Goal: Task Accomplishment & Management: Use online tool/utility

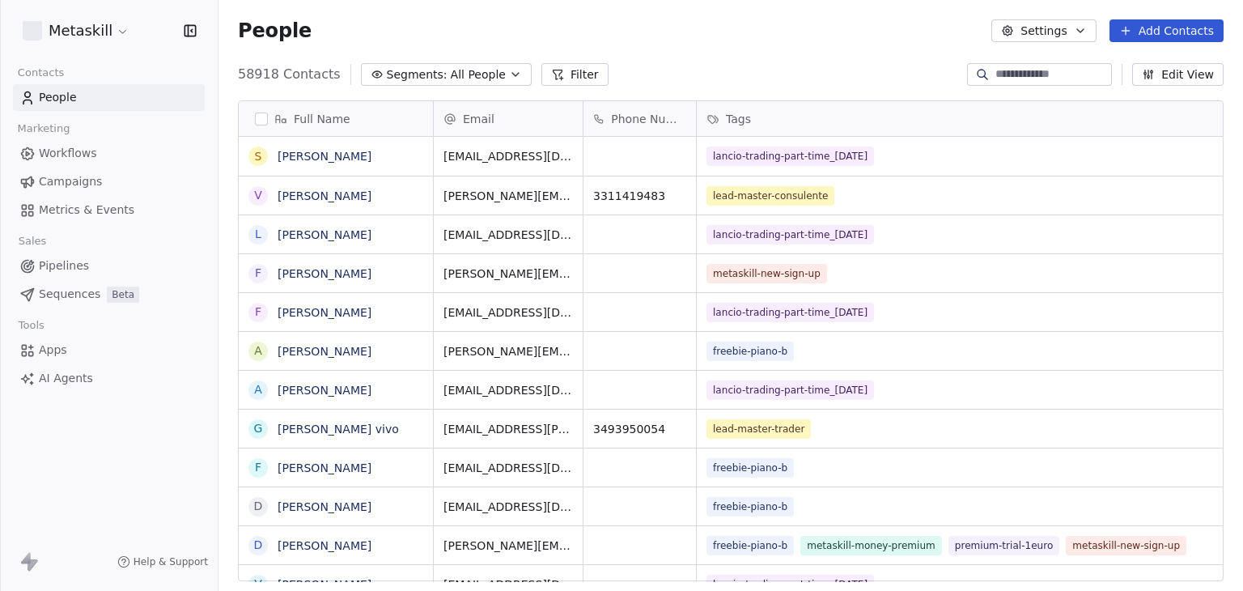
scroll to position [507, 1011]
click at [59, 263] on span "Pipelines" at bounding box center [64, 265] width 50 height 17
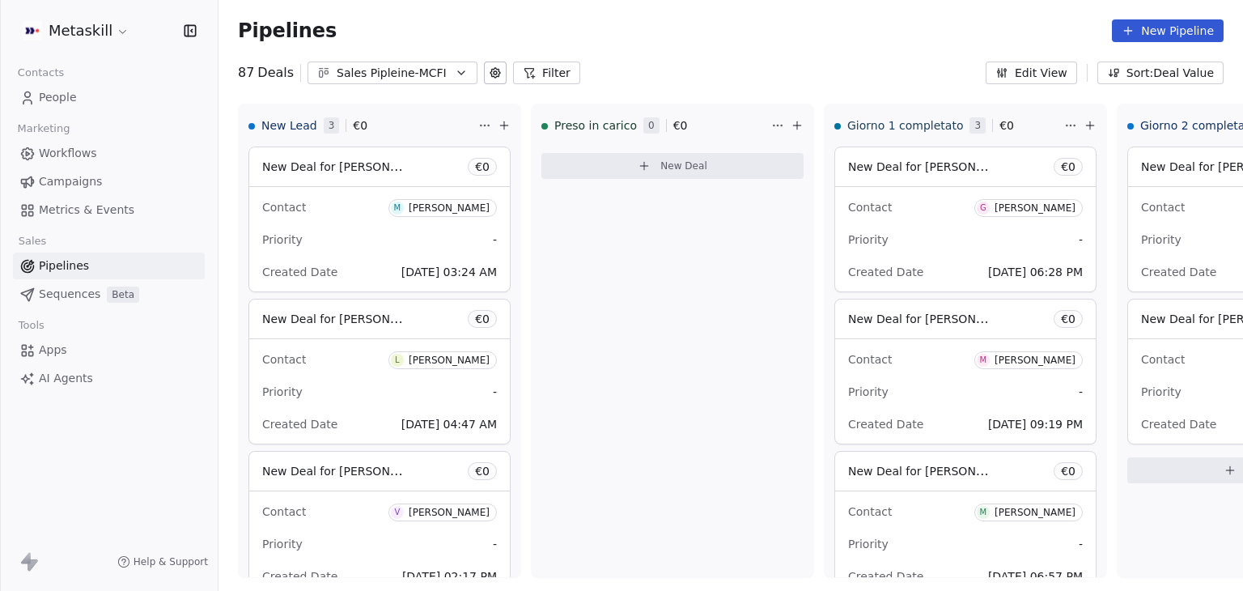
click at [523, 74] on icon at bounding box center [529, 72] width 13 height 13
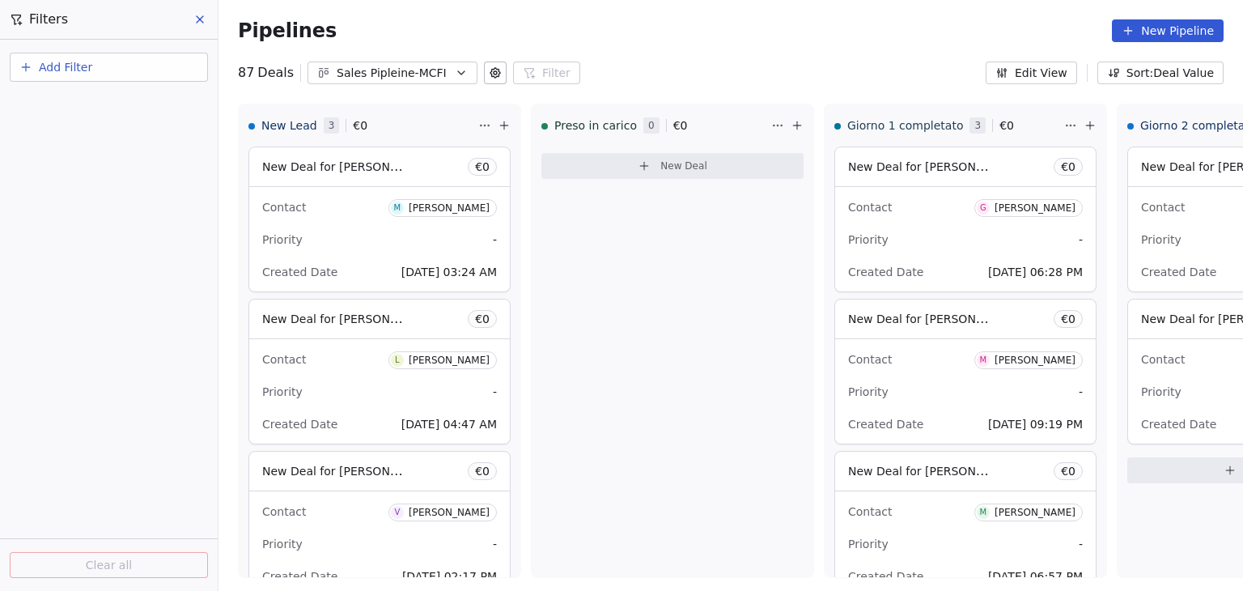
click at [129, 62] on button "Add Filter" at bounding box center [109, 67] width 198 height 29
click at [99, 105] on span "Deal properties" at bounding box center [70, 104] width 87 height 17
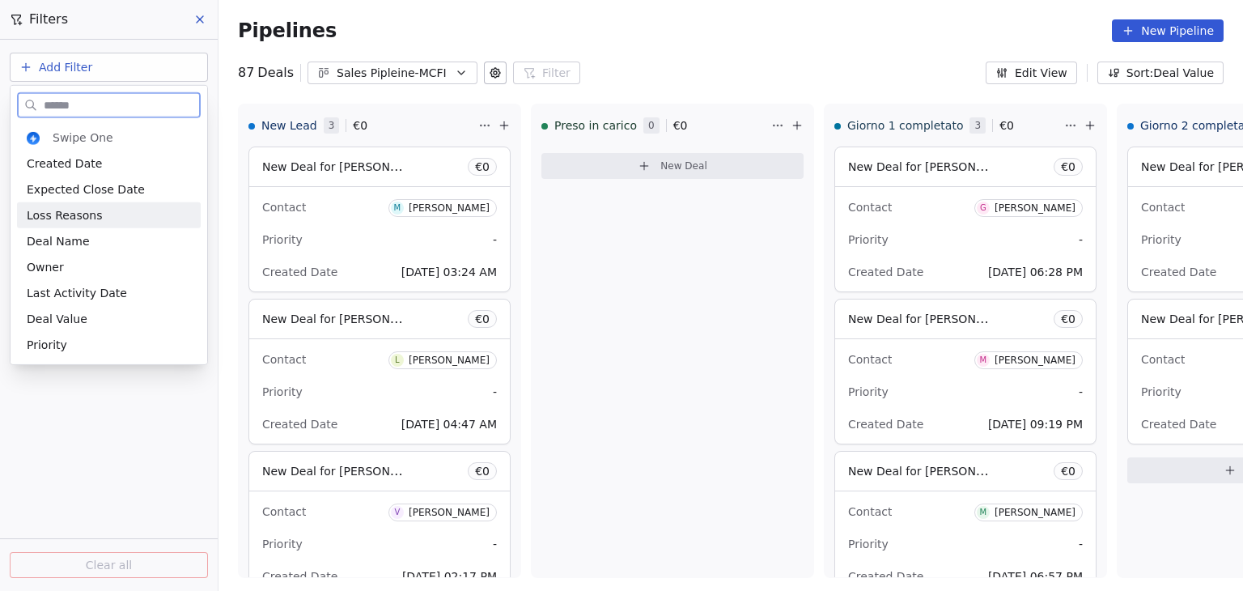
click at [81, 214] on span "Loss Reasons" at bounding box center [64, 215] width 75 height 16
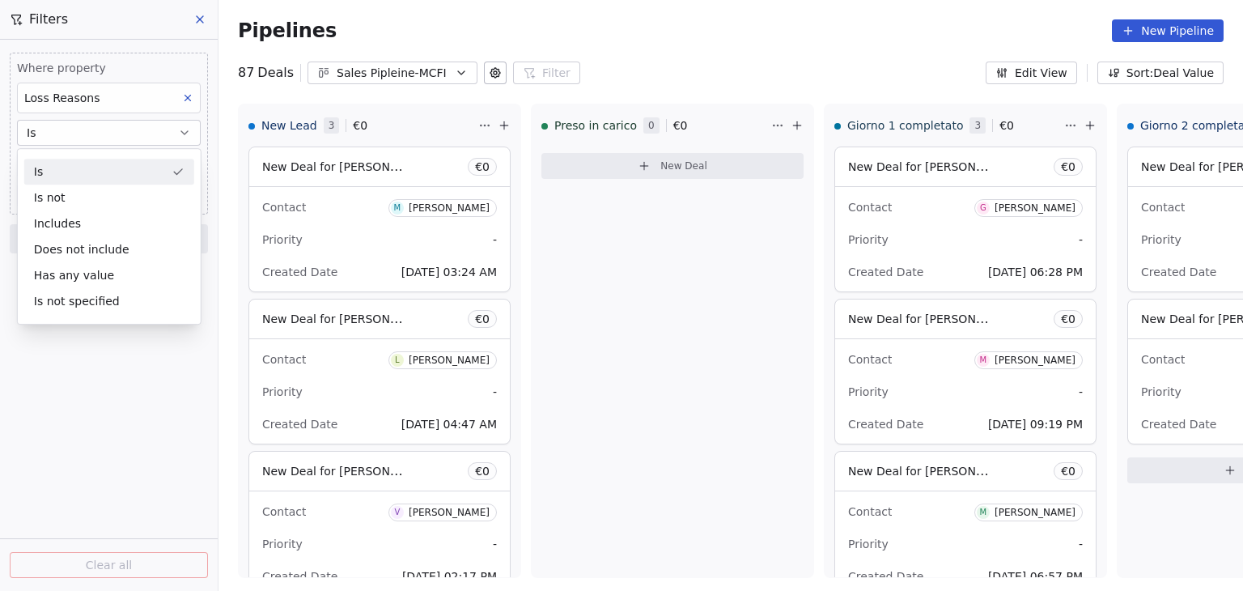
click at [91, 163] on div "Is" at bounding box center [109, 172] width 170 height 26
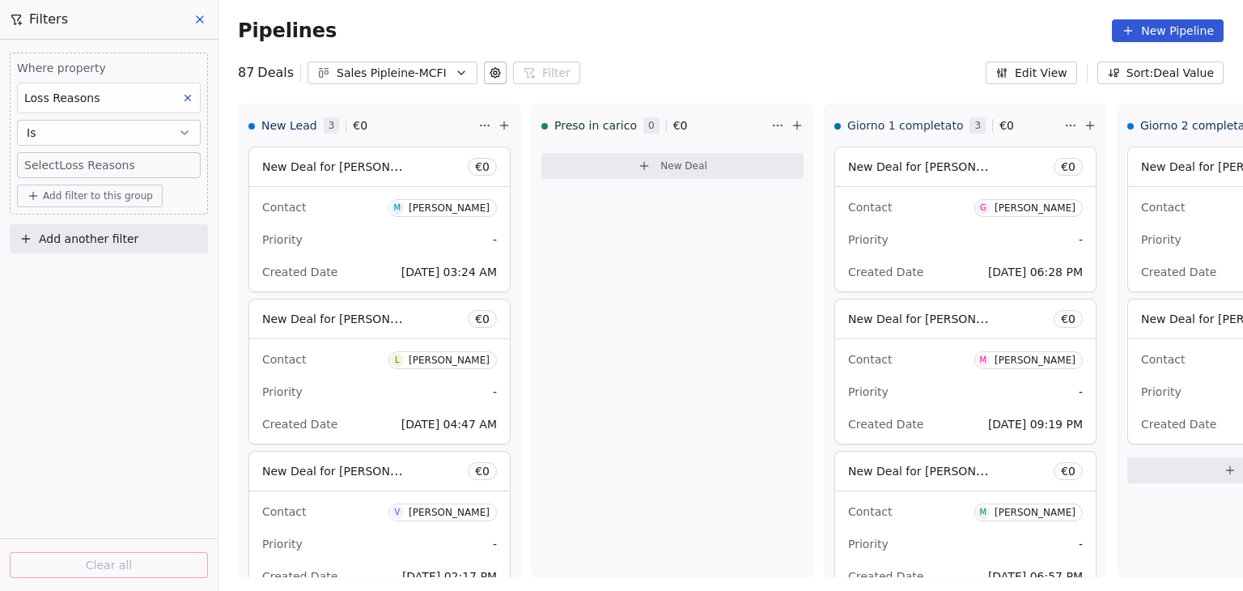
click at [140, 165] on body "Metaskill Contacts People Marketing Workflows Campaigns Metrics & Events Sales …" at bounding box center [621, 295] width 1243 height 591
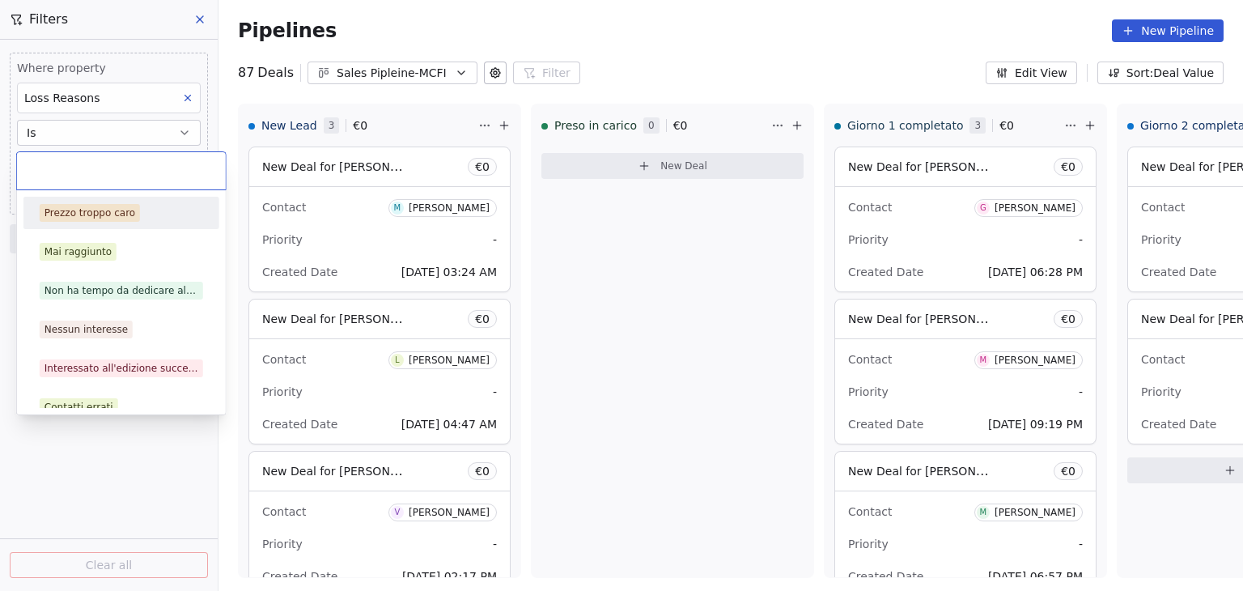
click at [142, 213] on div "Prezzo troppo caro" at bounding box center [121, 213] width 163 height 18
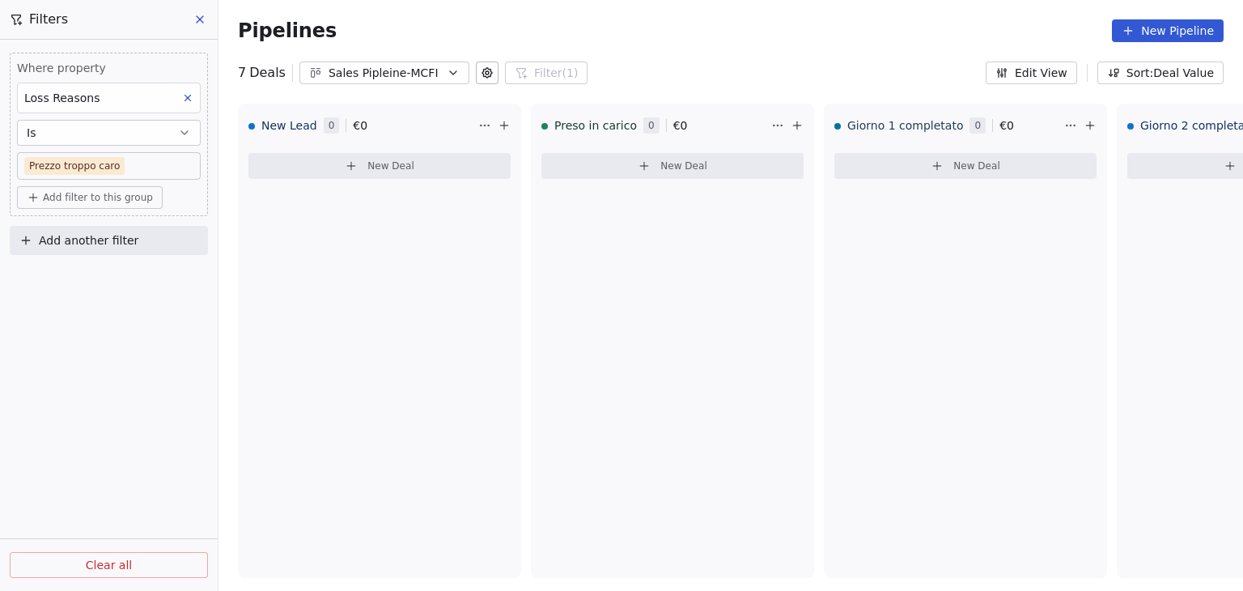
click at [146, 172] on body "Metaskill Contacts People Marketing Workflows Campaigns Metrics & Events Sales …" at bounding box center [621, 295] width 1243 height 591
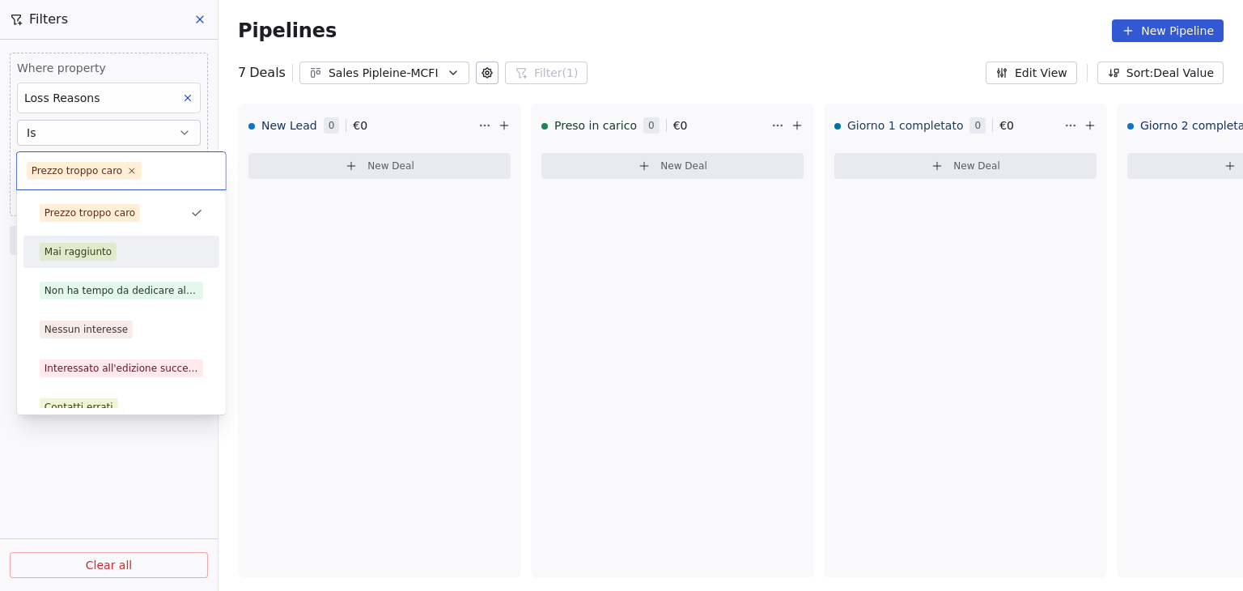
click at [142, 265] on div "Mai raggiunto" at bounding box center [121, 251] width 196 height 32
click at [128, 166] on body "Metaskill Contacts People Marketing Workflows Campaigns Metrics & Events Sales …" at bounding box center [621, 295] width 1243 height 591
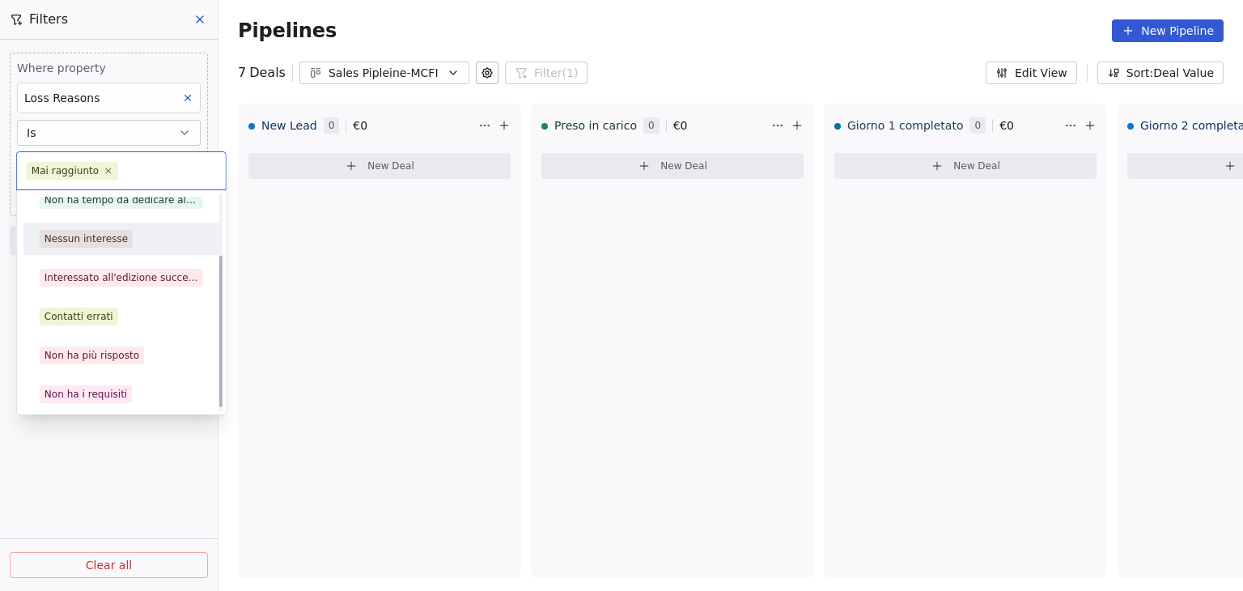
scroll to position [92, 0]
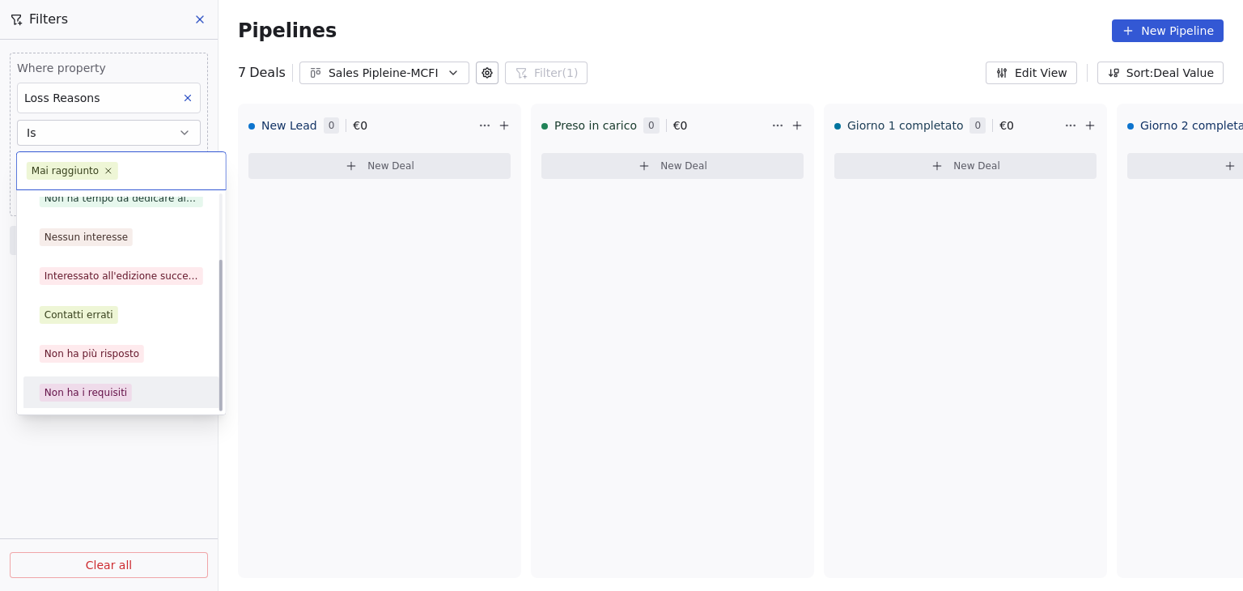
click at [138, 388] on div "Non ha i requisiti" at bounding box center [121, 393] width 163 height 18
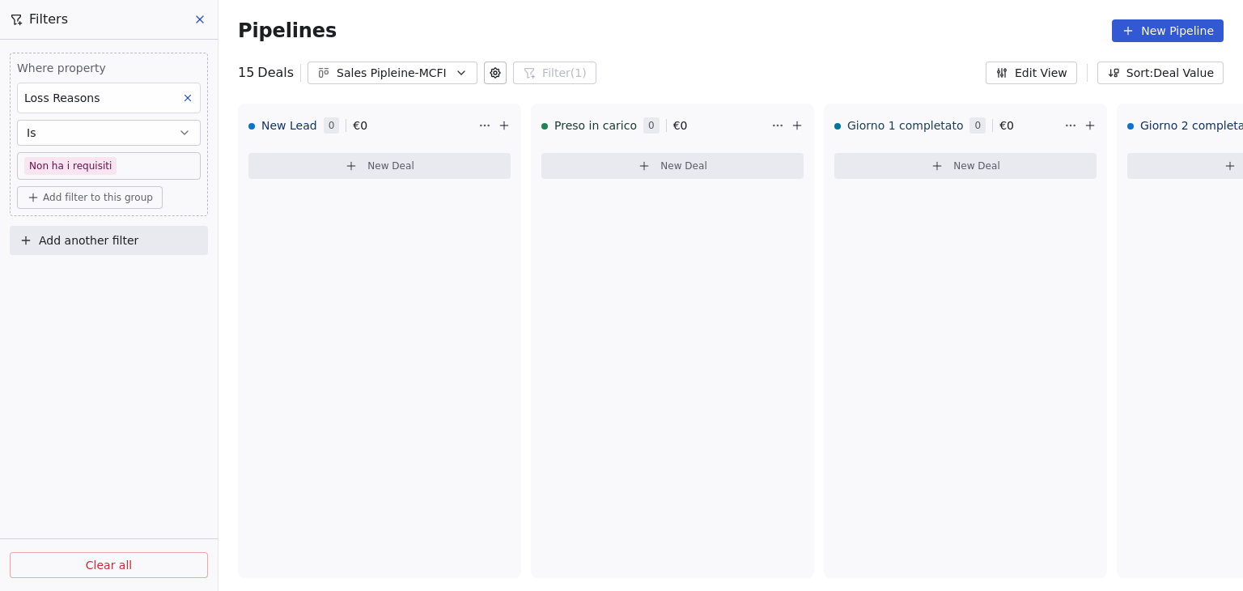
click at [123, 564] on span "Clear all" at bounding box center [109, 565] width 46 height 17
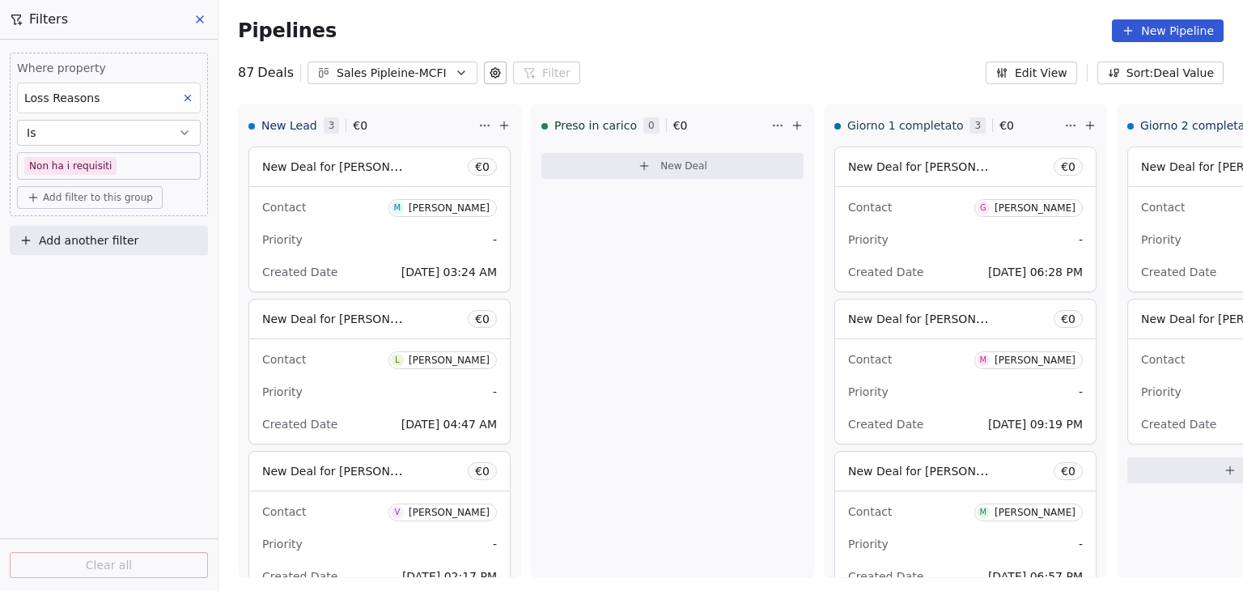
click at [188, 104] on button at bounding box center [187, 97] width 21 height 21
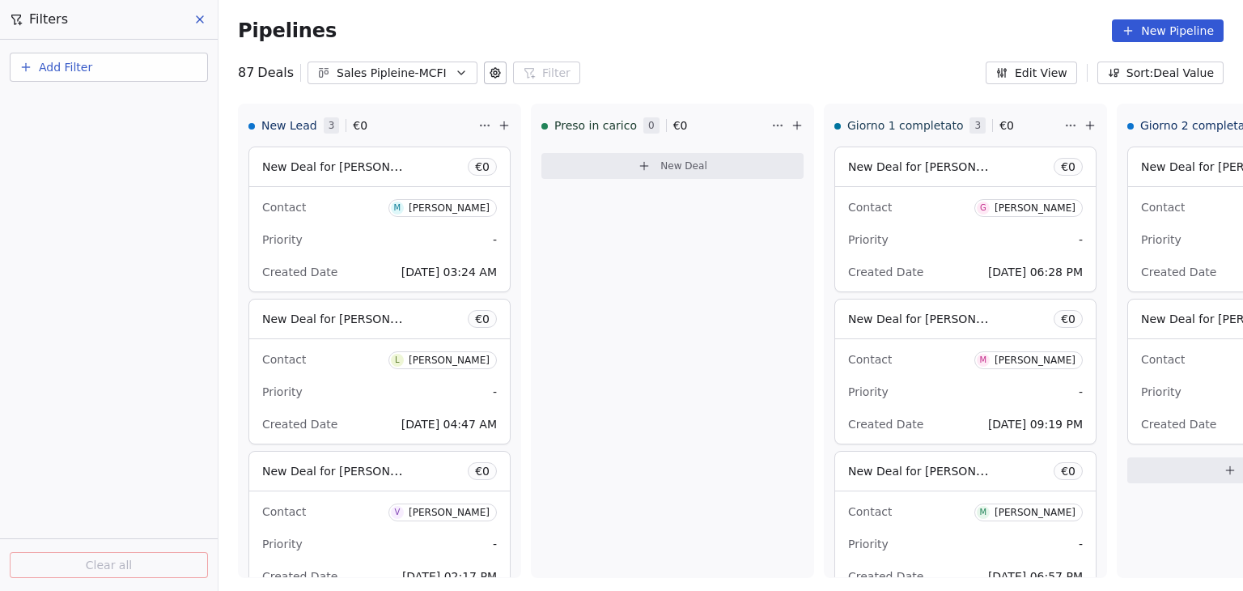
click at [199, 23] on icon at bounding box center [199, 19] width 13 height 13
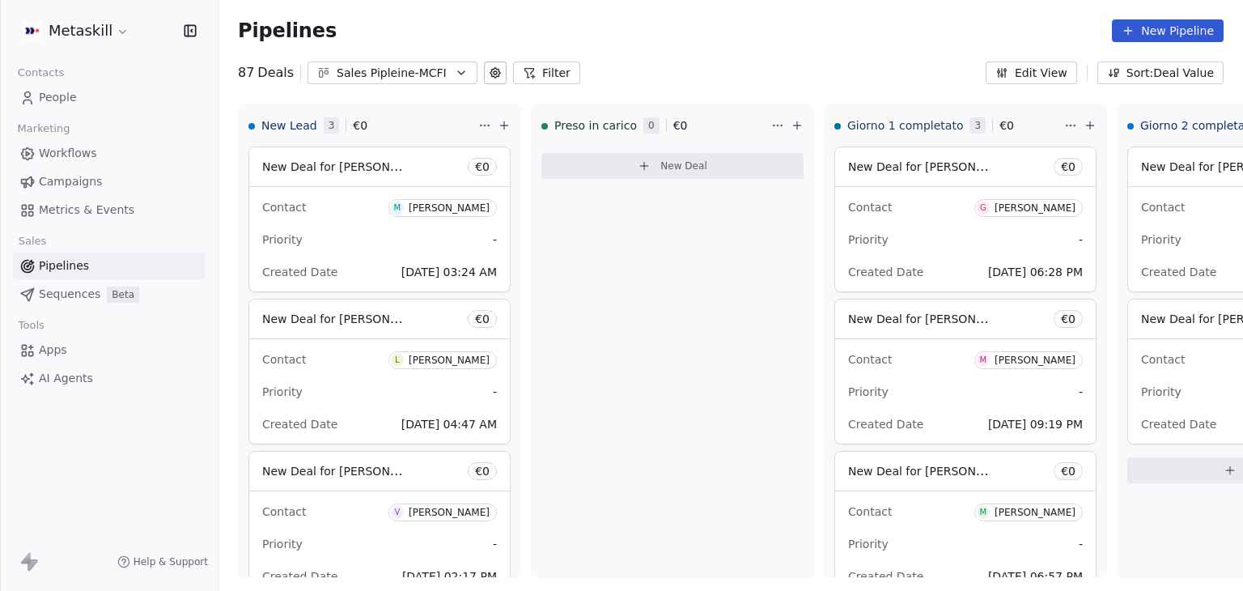
click at [51, 91] on span "People" at bounding box center [58, 97] width 38 height 17
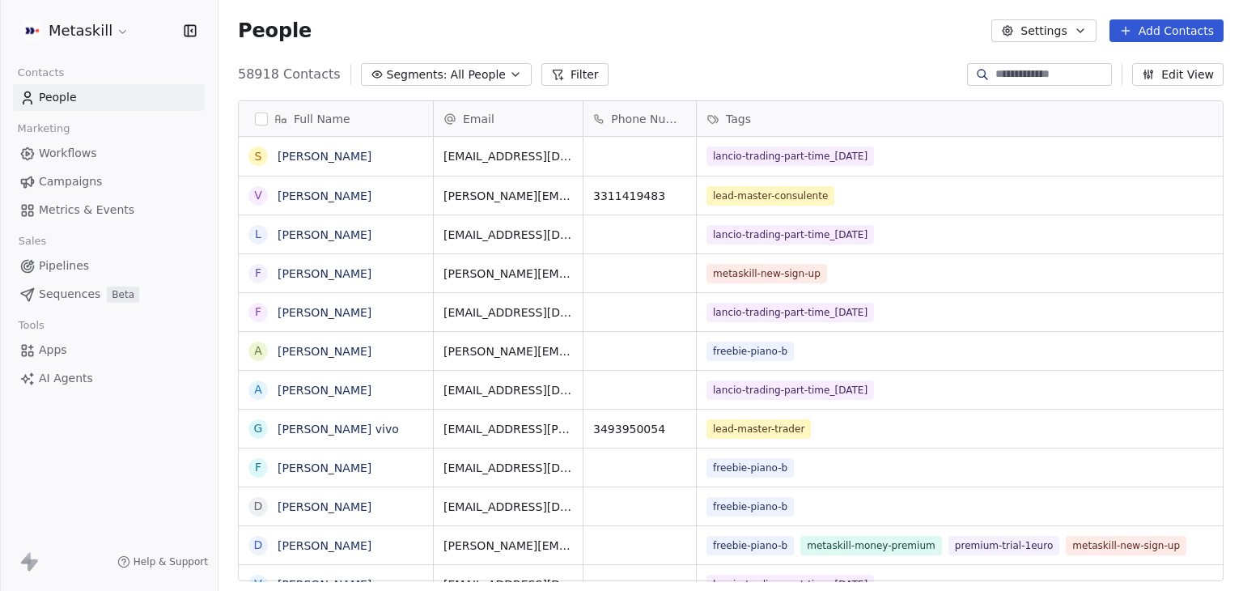
scroll to position [507, 1011]
click at [1173, 80] on button "Edit View" at bounding box center [1177, 74] width 91 height 23
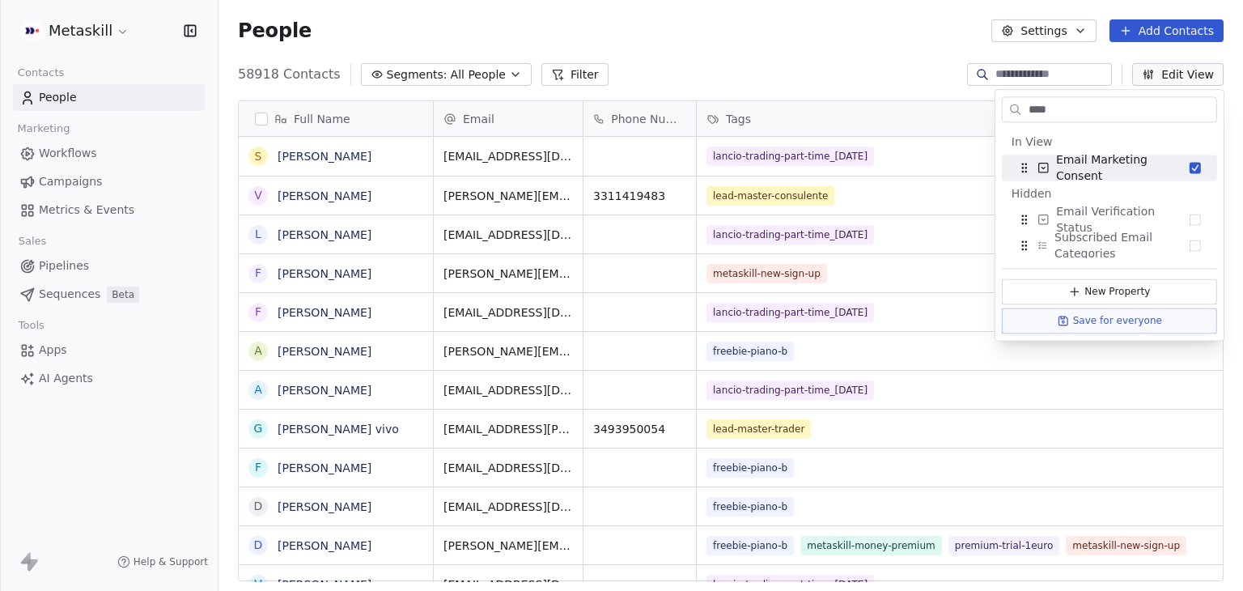
drag, startPoint x: 1058, startPoint y: 112, endPoint x: 990, endPoint y: 106, distance: 67.4
click at [990, 106] on body "Metaskill Contacts People Marketing Workflows Campaigns Metrics & Events Sales …" at bounding box center [621, 295] width 1243 height 591
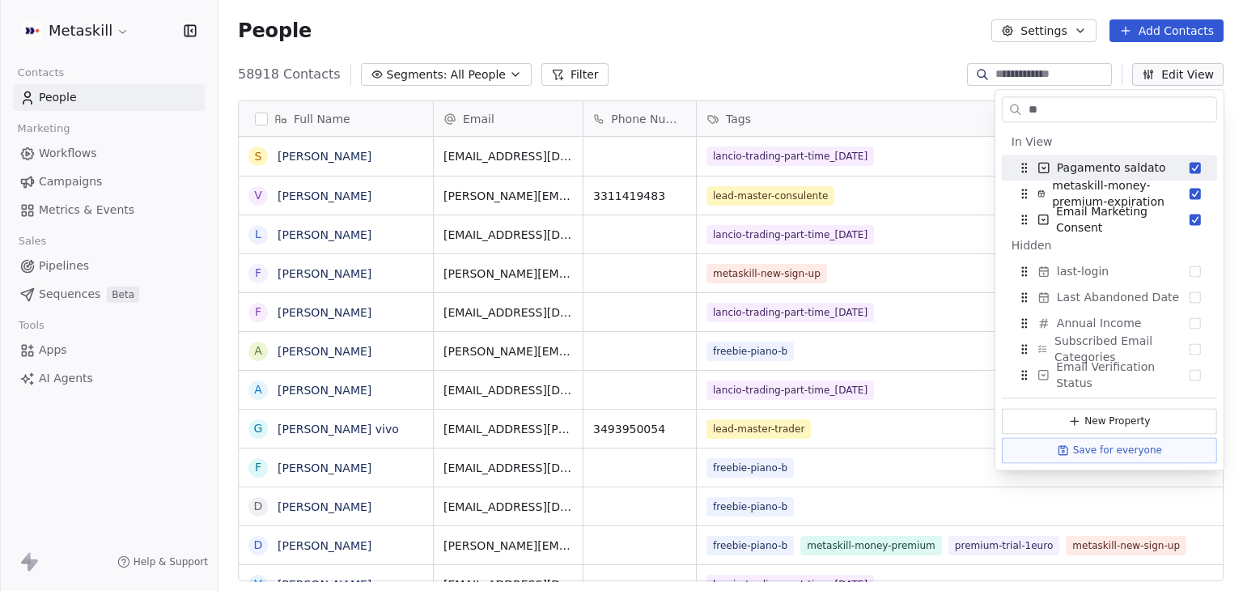
type input "*"
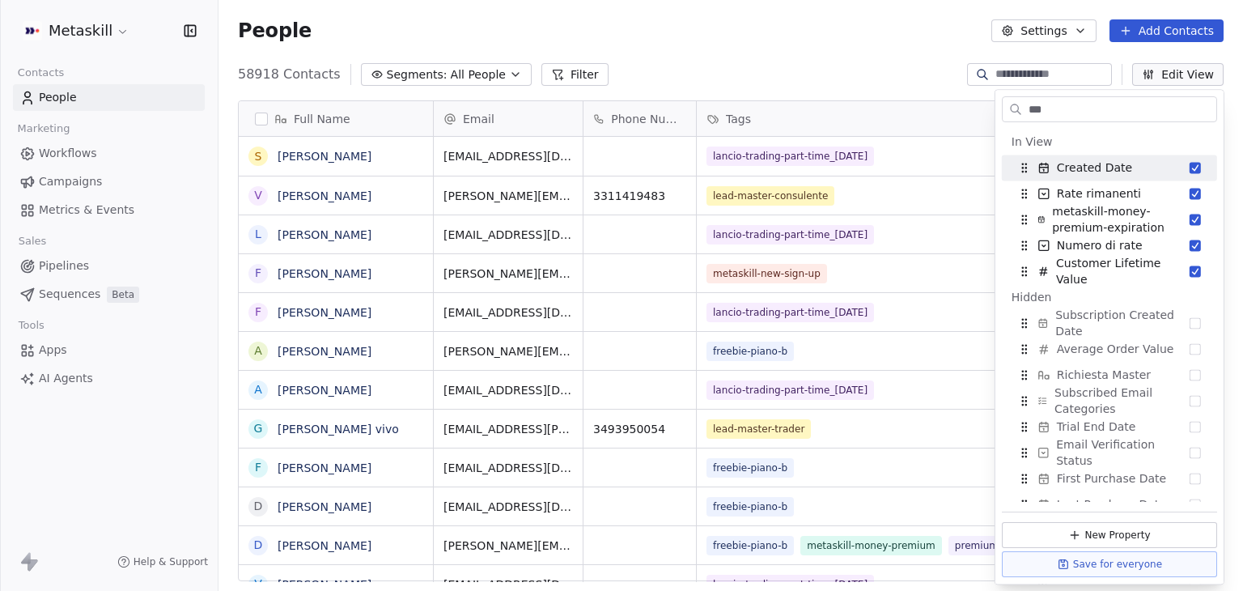
type input "****"
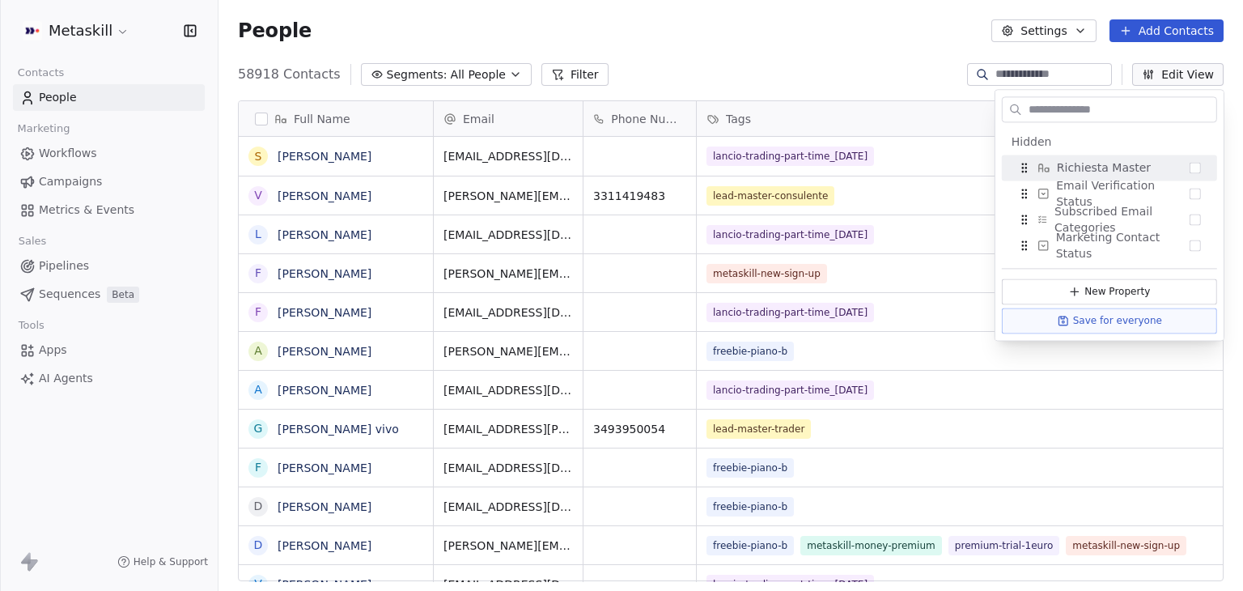
scroll to position [1202, 0]
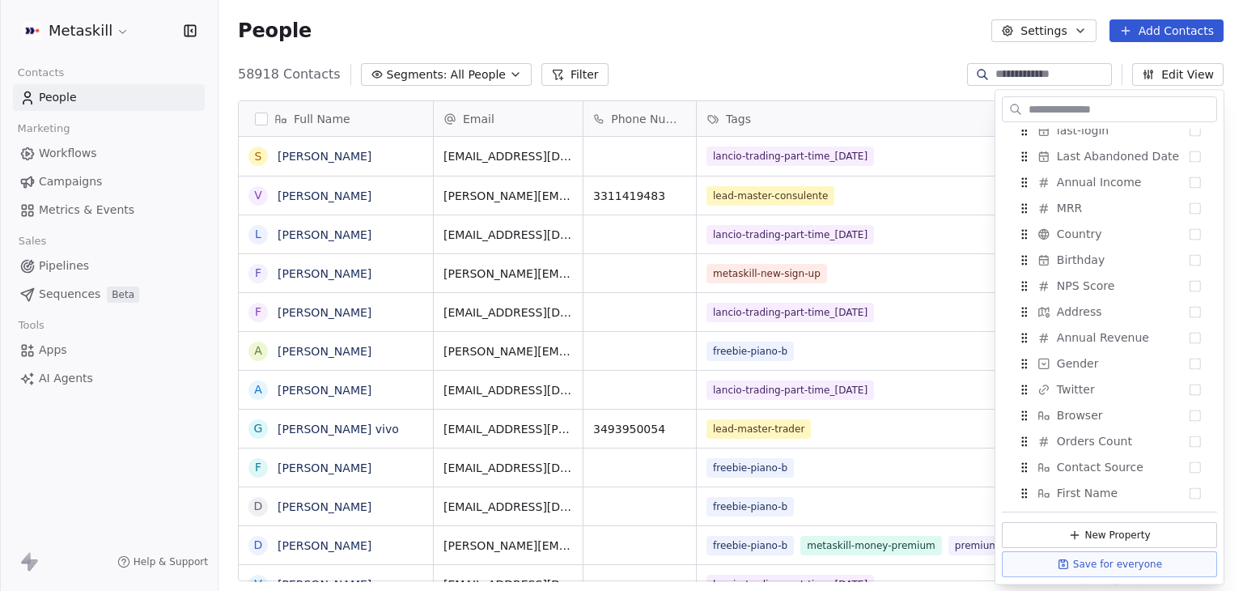
click at [834, 50] on div "People Settings Add Contacts" at bounding box center [730, 30] width 1024 height 61
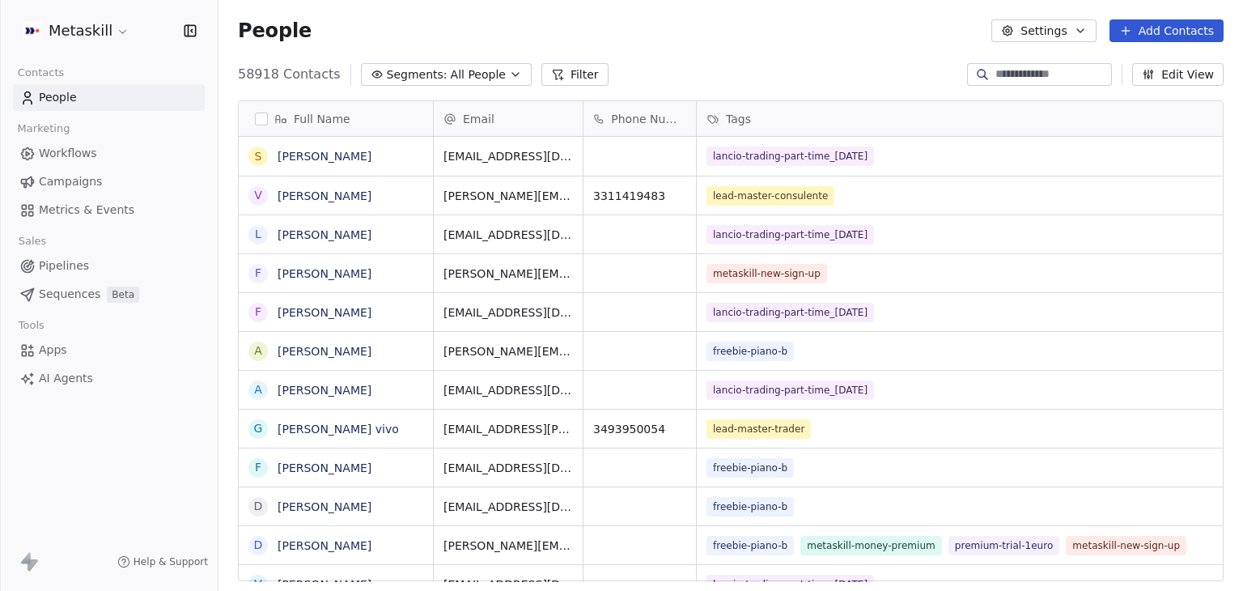
click at [68, 264] on span "Pipelines" at bounding box center [64, 265] width 50 height 17
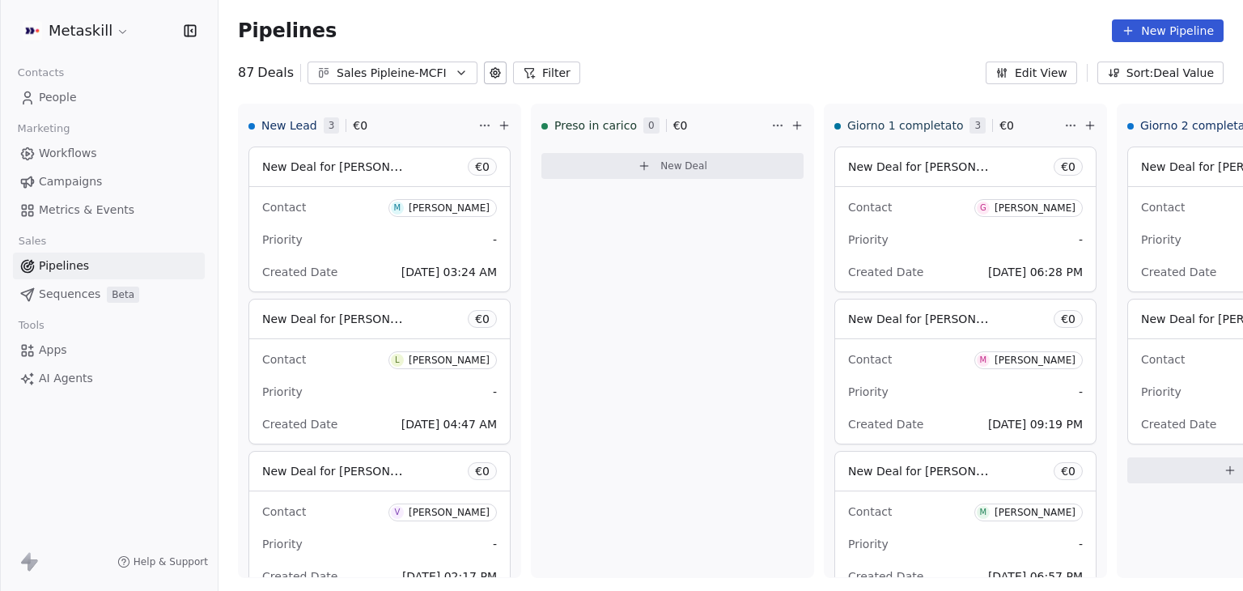
click at [490, 76] on icon at bounding box center [495, 73] width 10 height 10
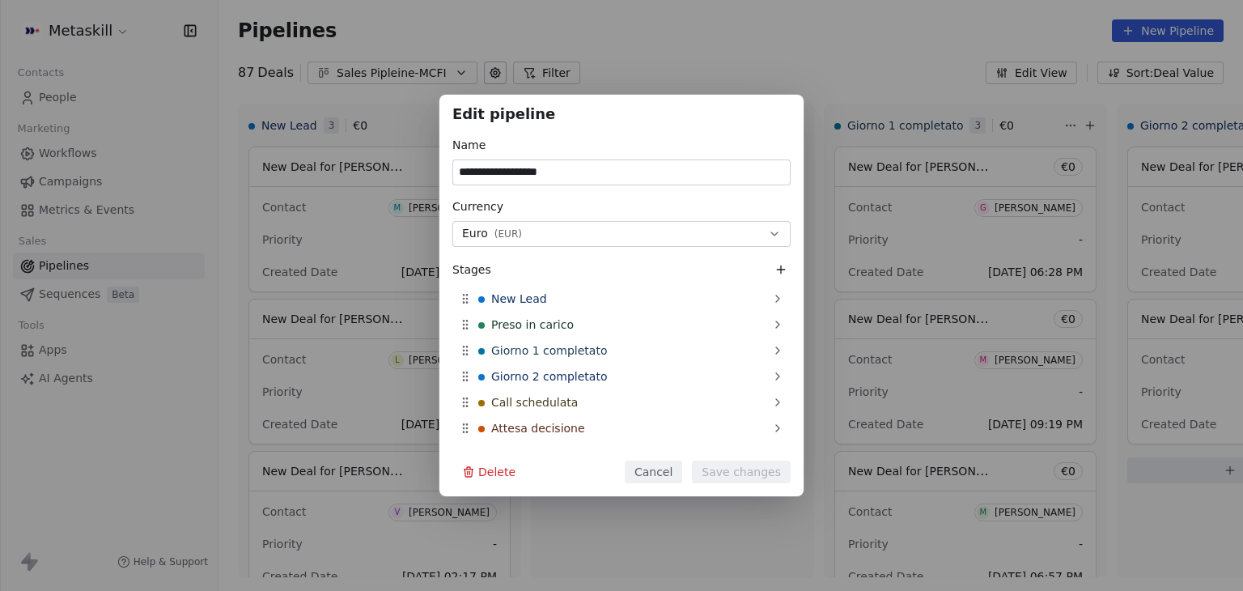
click at [664, 467] on button "Cancel" at bounding box center [653, 471] width 57 height 23
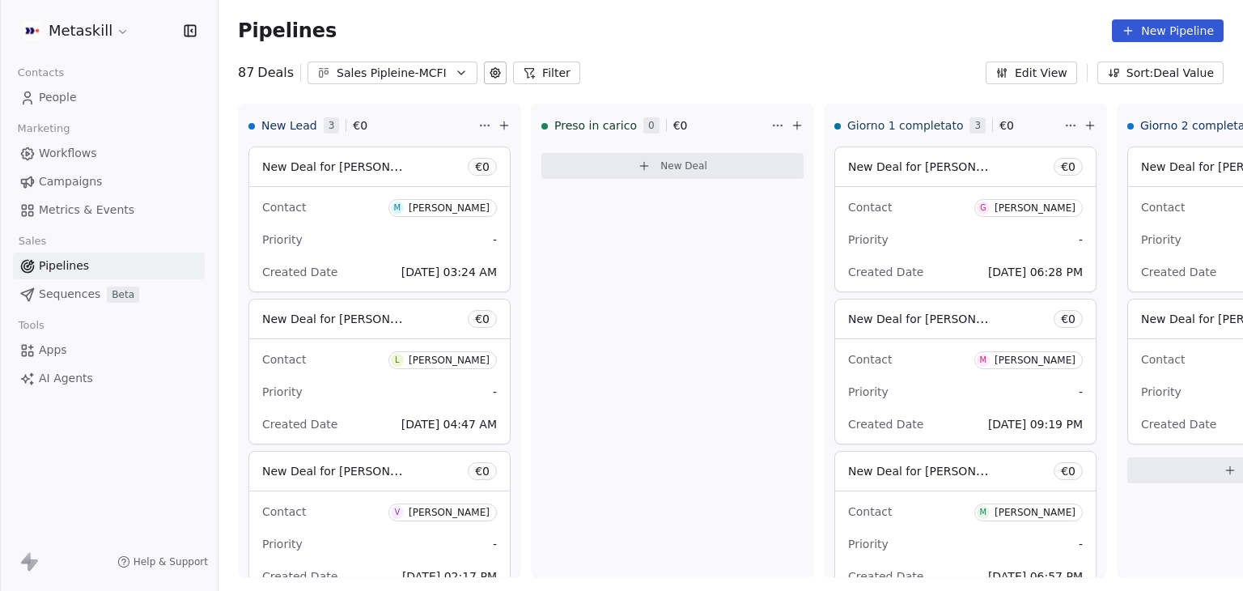
click at [550, 74] on button "Filter" at bounding box center [546, 72] width 67 height 23
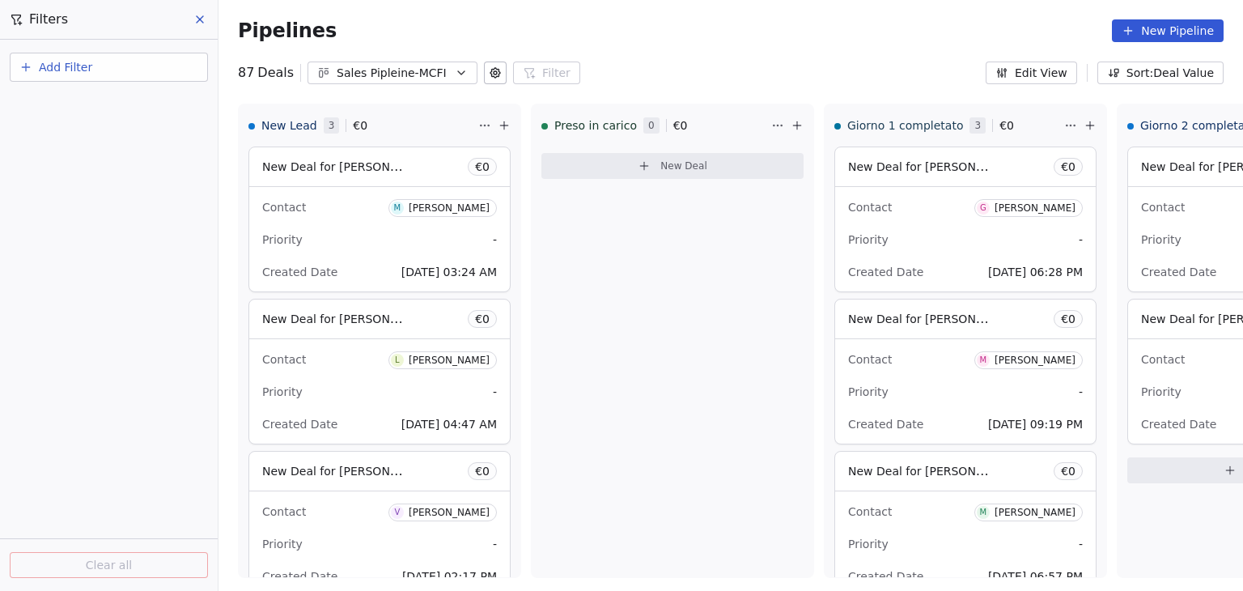
click at [133, 70] on button "Add Filter" at bounding box center [109, 67] width 198 height 29
click at [127, 111] on div "Deal properties" at bounding box center [109, 104] width 164 height 17
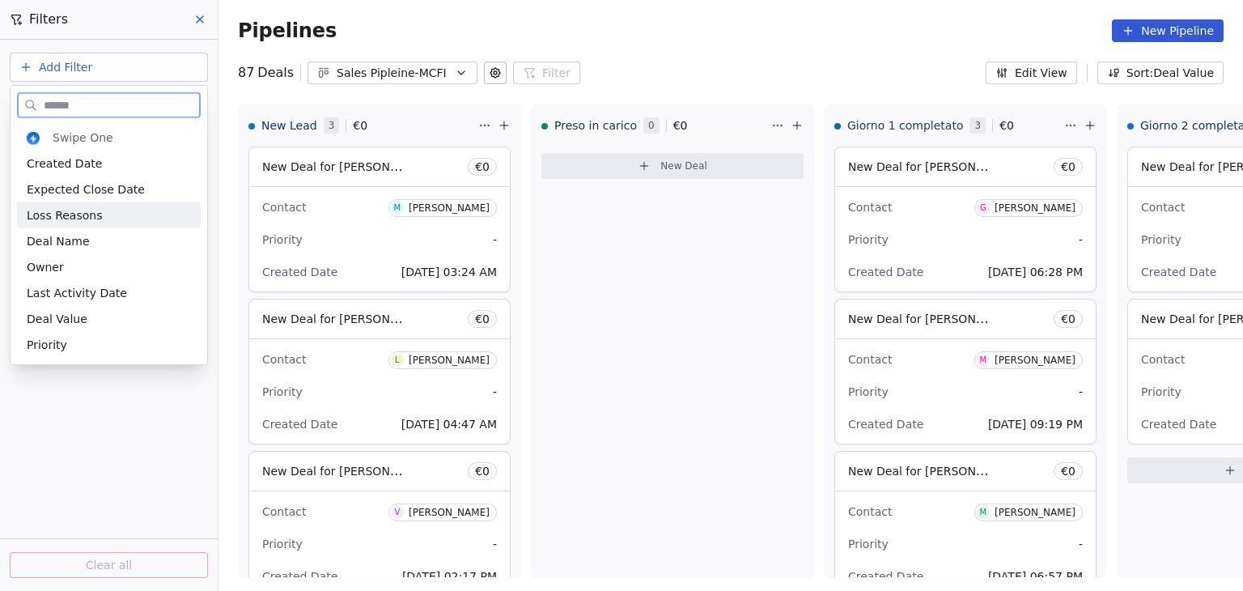
click at [115, 220] on div "Loss Reasons" at bounding box center [109, 215] width 164 height 16
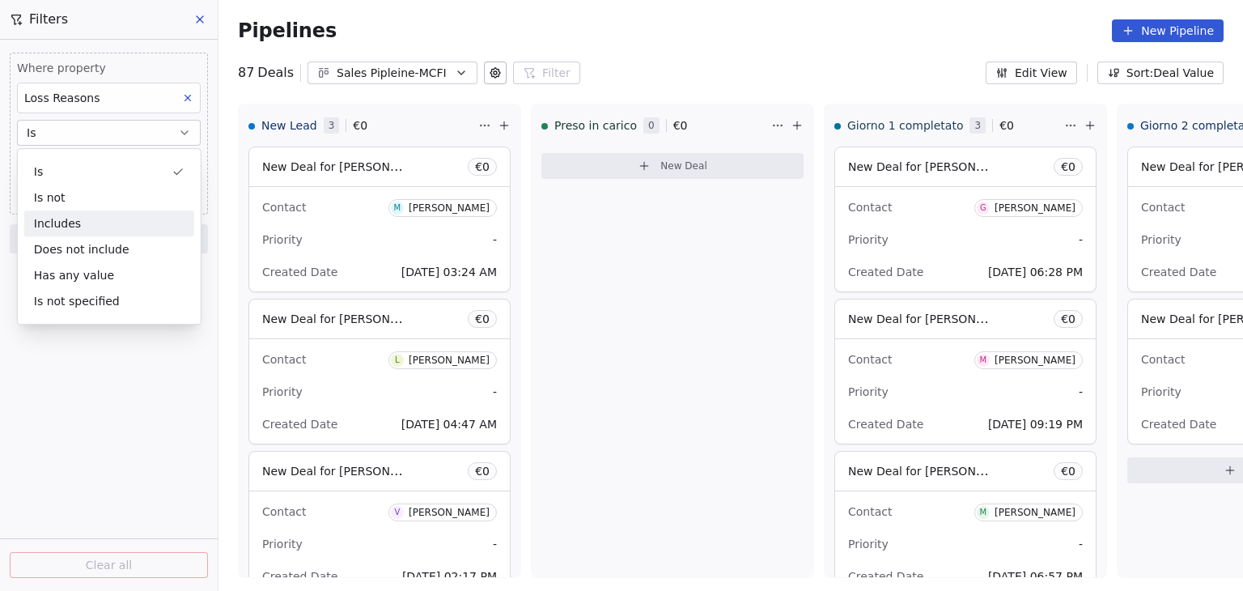
click at [140, 231] on div "Includes" at bounding box center [109, 223] width 170 height 26
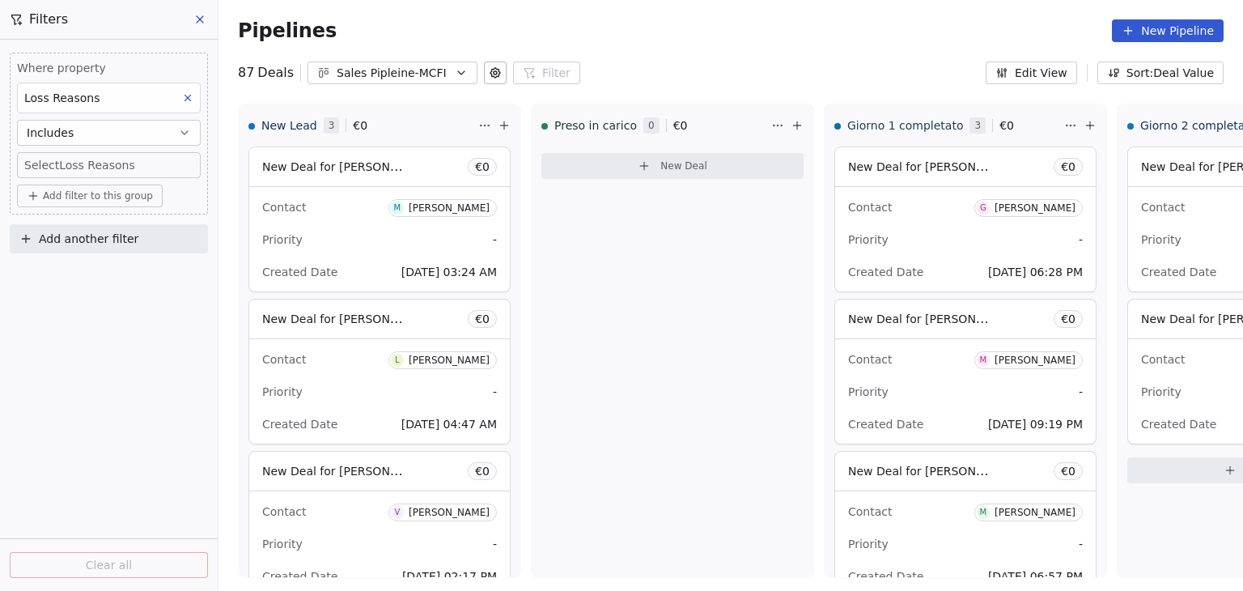
click at [129, 158] on body "Metaskill Contacts People Marketing Workflows Campaigns Metrics & Events Sales …" at bounding box center [621, 295] width 1243 height 591
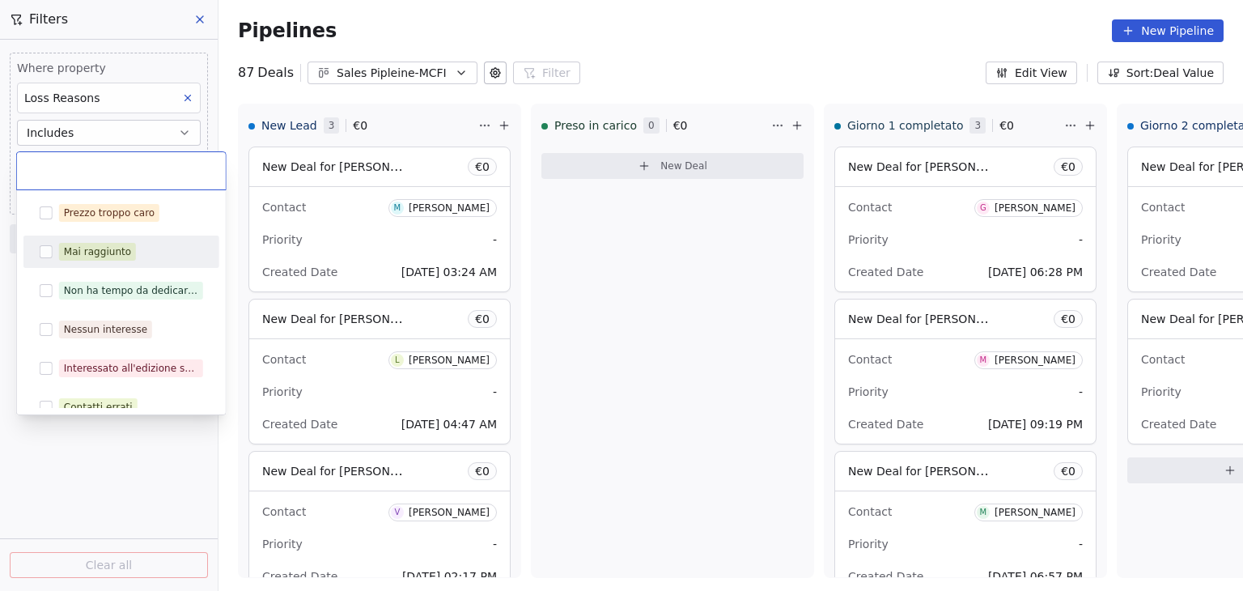
click at [45, 251] on button "Suggestions" at bounding box center [46, 251] width 13 height 13
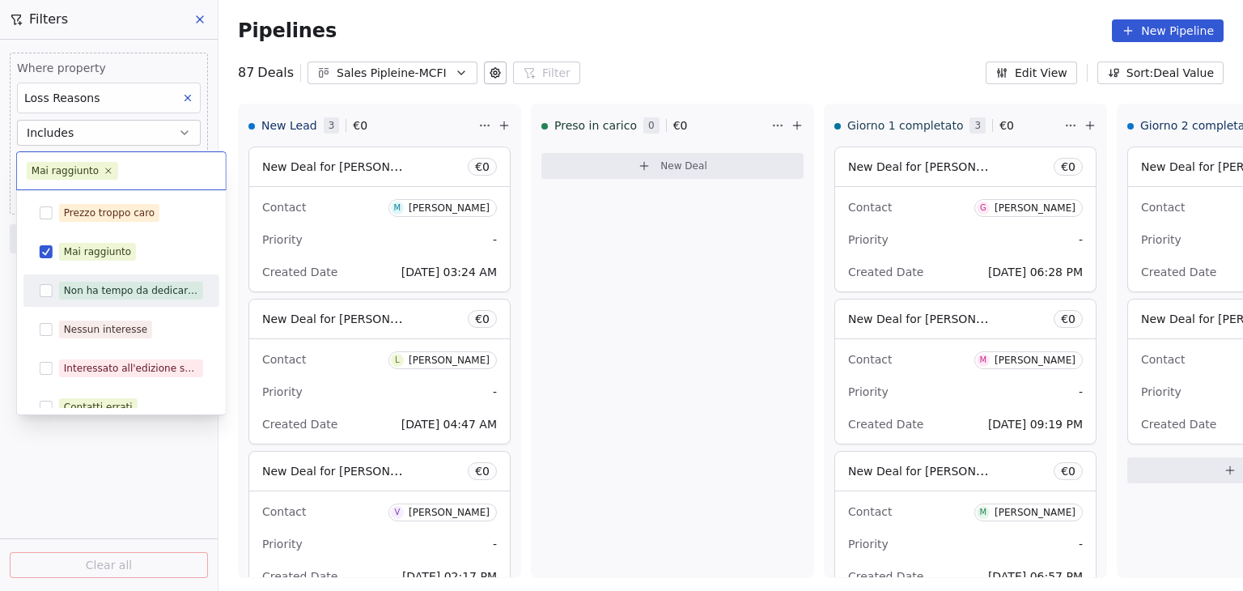
click at [45, 295] on button "Suggestions" at bounding box center [46, 290] width 13 height 13
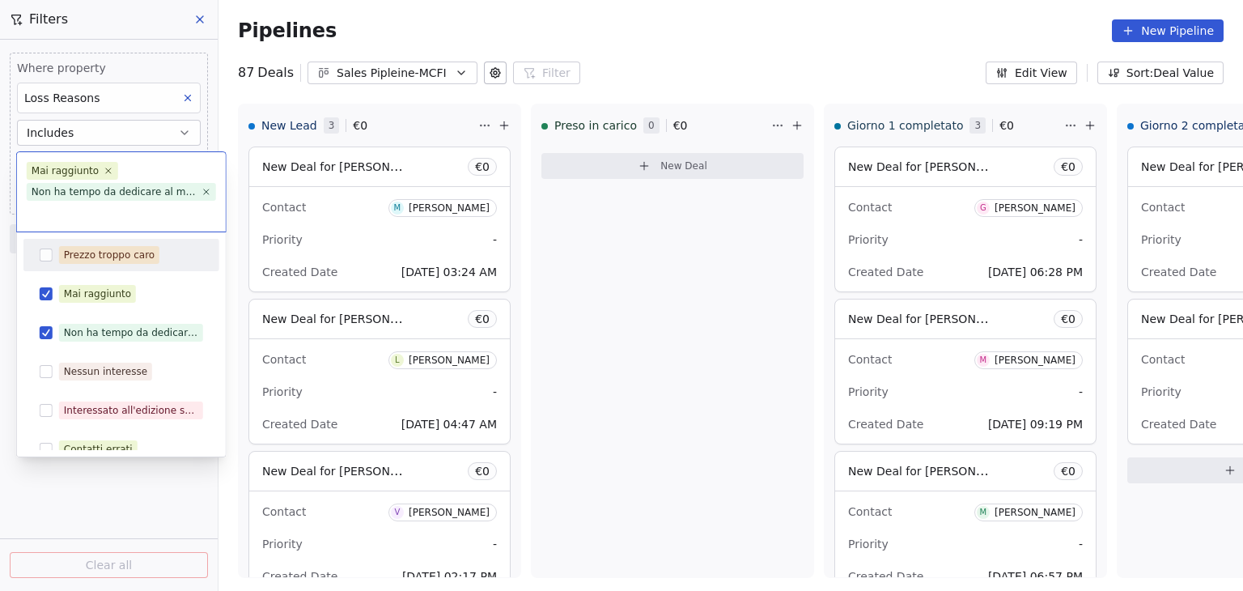
click at [48, 252] on button "Suggestions" at bounding box center [46, 254] width 13 height 13
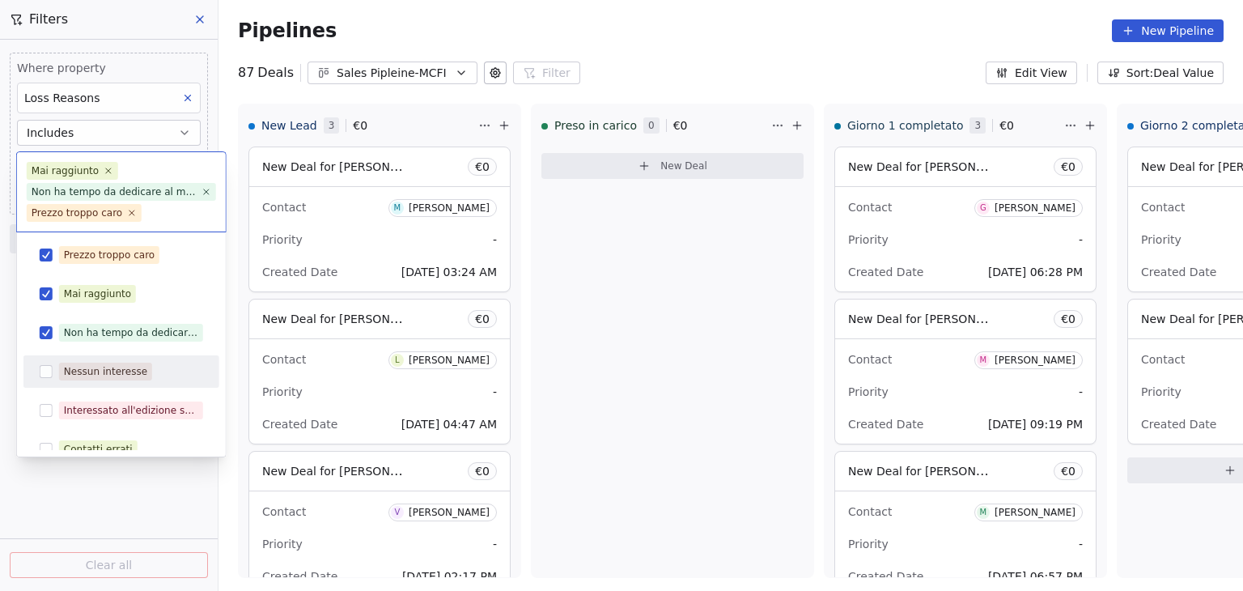
click at [49, 367] on button "Suggestions" at bounding box center [46, 371] width 13 height 13
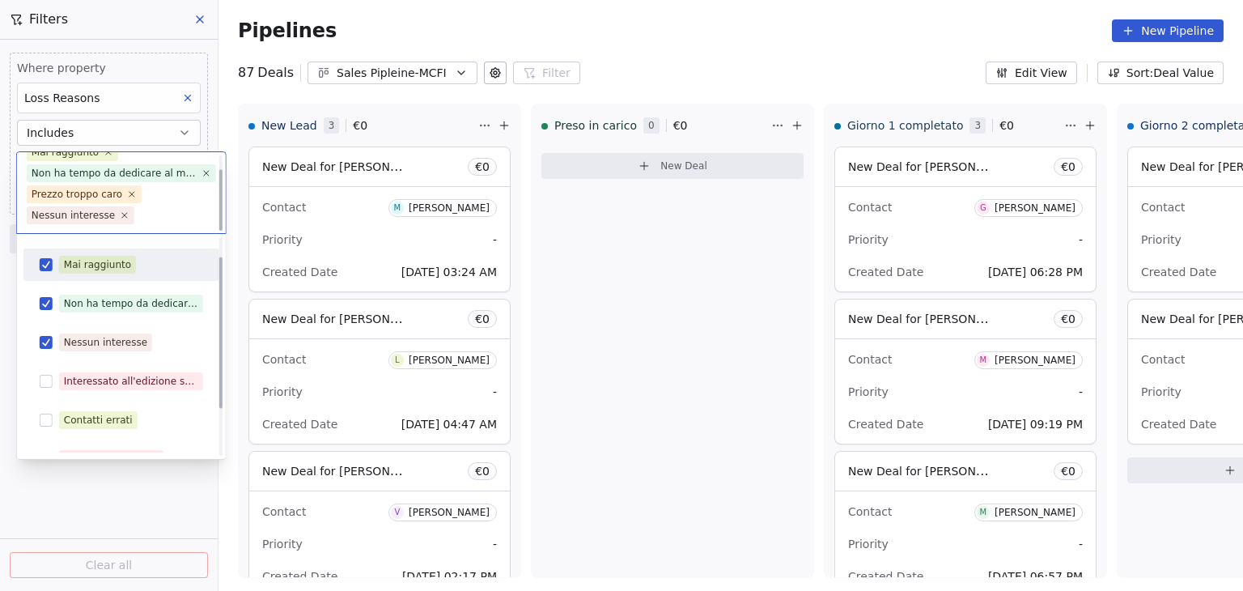
scroll to position [92, 0]
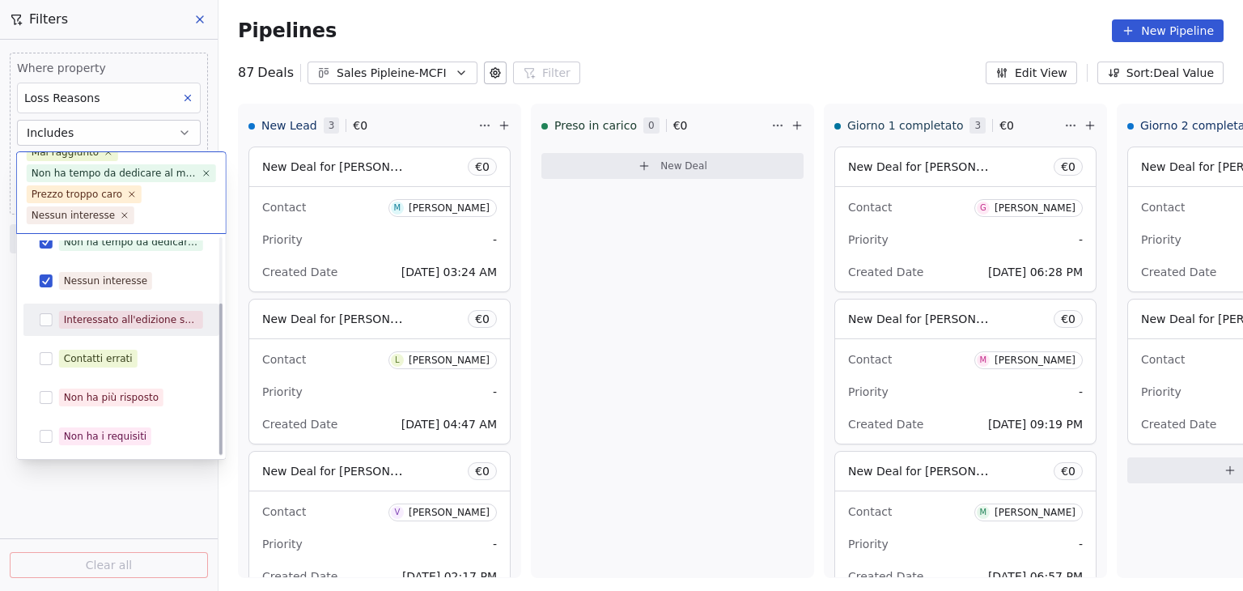
click at [49, 319] on button "Suggestions" at bounding box center [46, 319] width 13 height 13
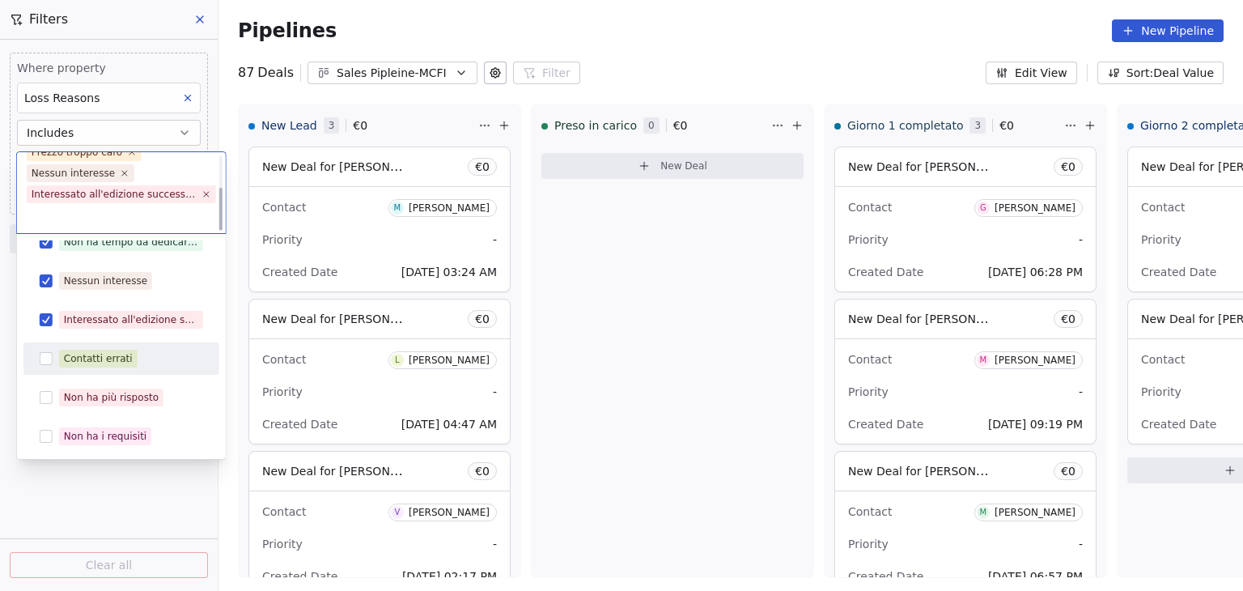
click at [46, 354] on button "Suggestions" at bounding box center [46, 358] width 13 height 13
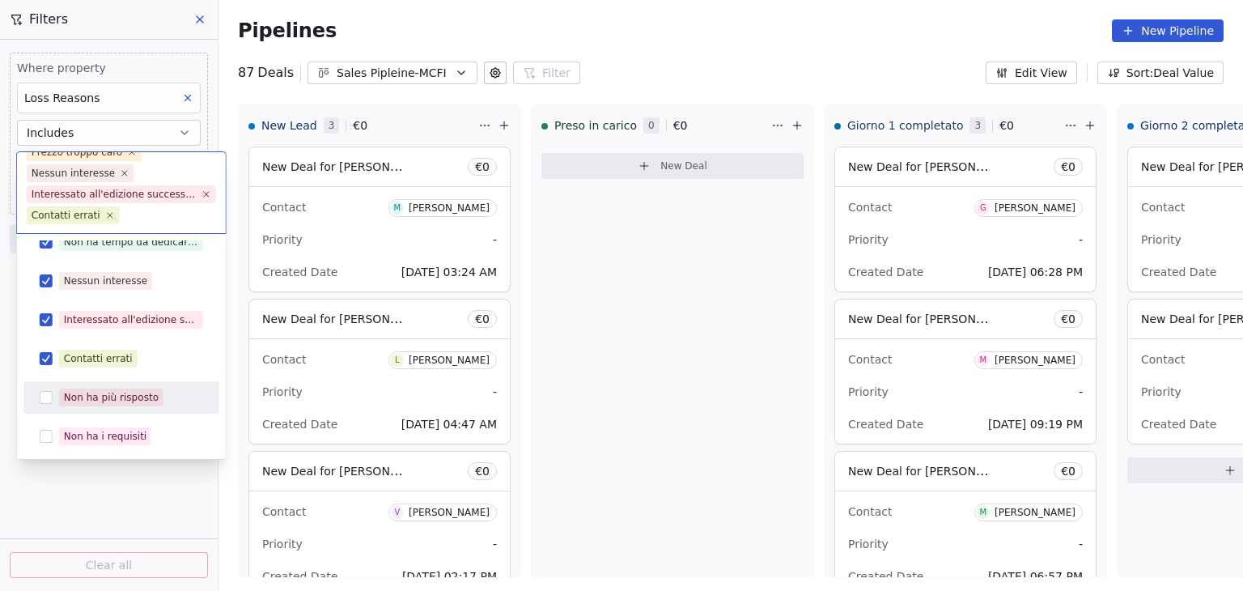
click at [45, 405] on div "Non ha più risposto" at bounding box center [121, 397] width 183 height 26
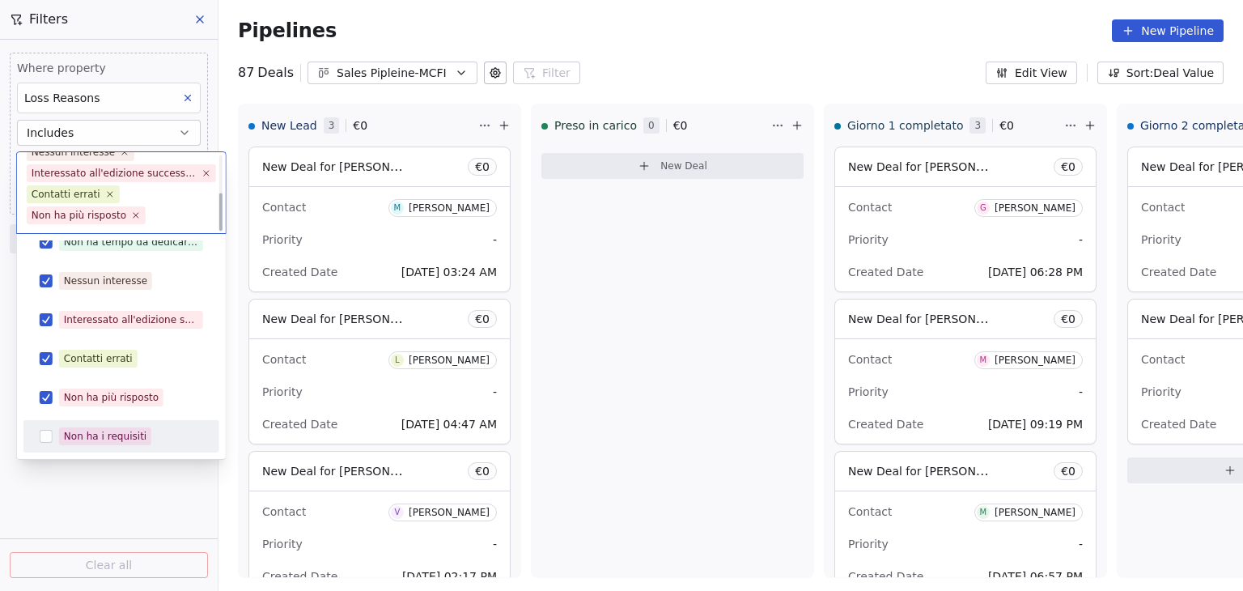
click at [49, 433] on button "Suggestions" at bounding box center [46, 436] width 13 height 13
click at [130, 498] on html "Metaskill Contacts People Marketing Workflows Campaigns Metrics & Events Sales …" at bounding box center [621, 295] width 1243 height 591
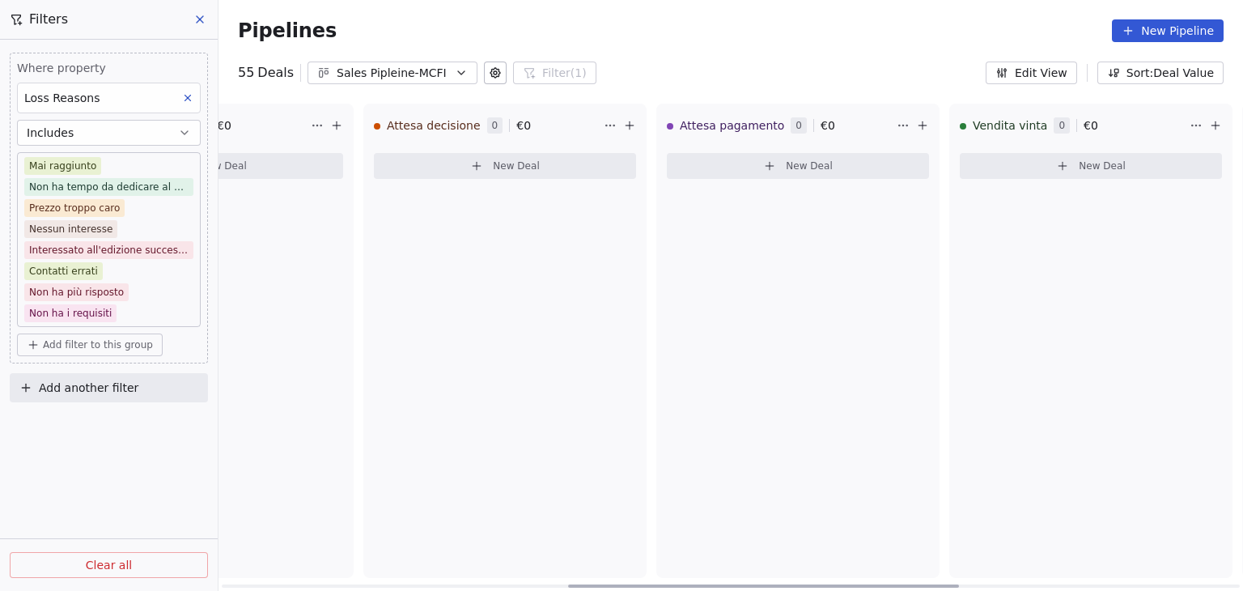
scroll to position [0, 1641]
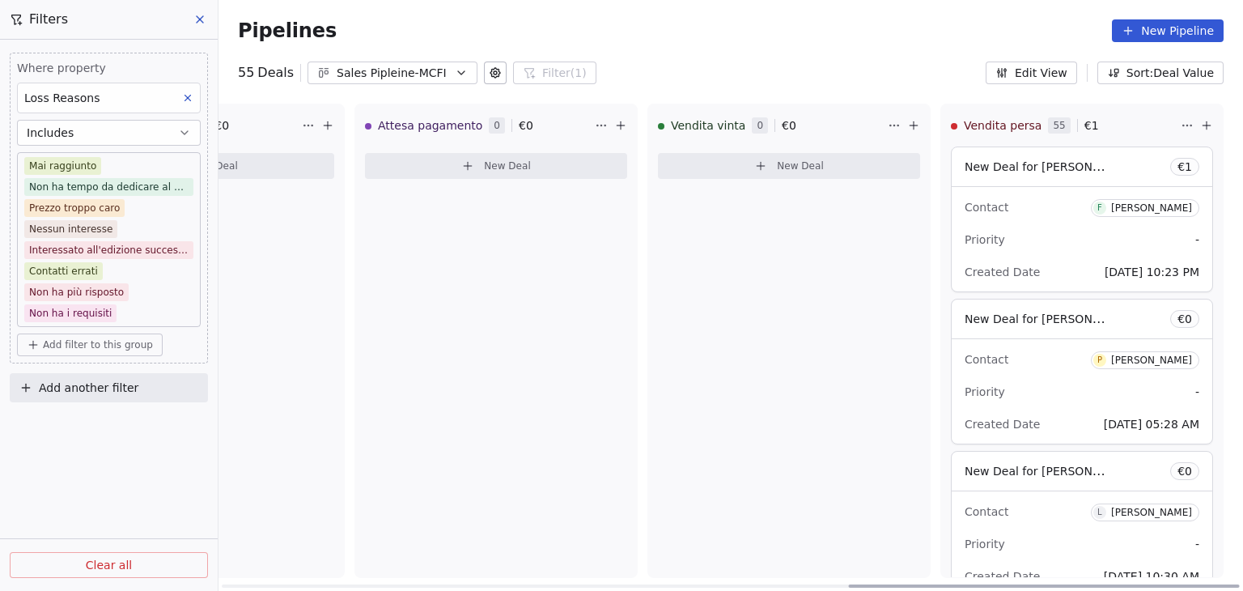
drag, startPoint x: 497, startPoint y: 583, endPoint x: 1242, endPoint y: 574, distance: 745.3
click at [1240, 584] on div at bounding box center [1044, 585] width 391 height 3
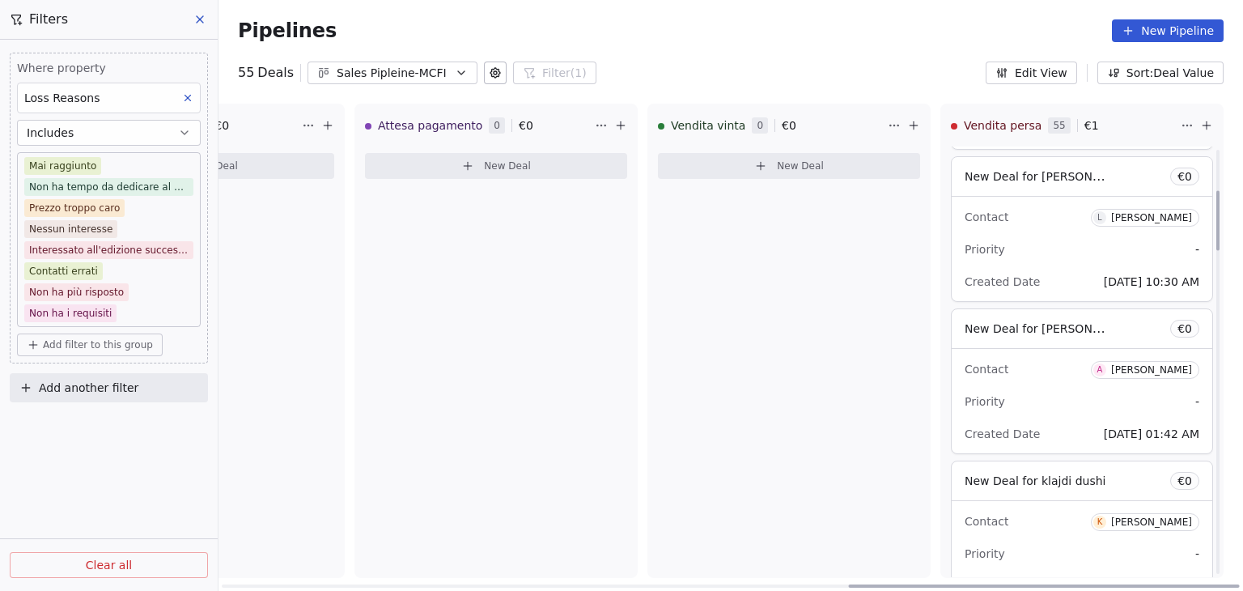
scroll to position [0, 0]
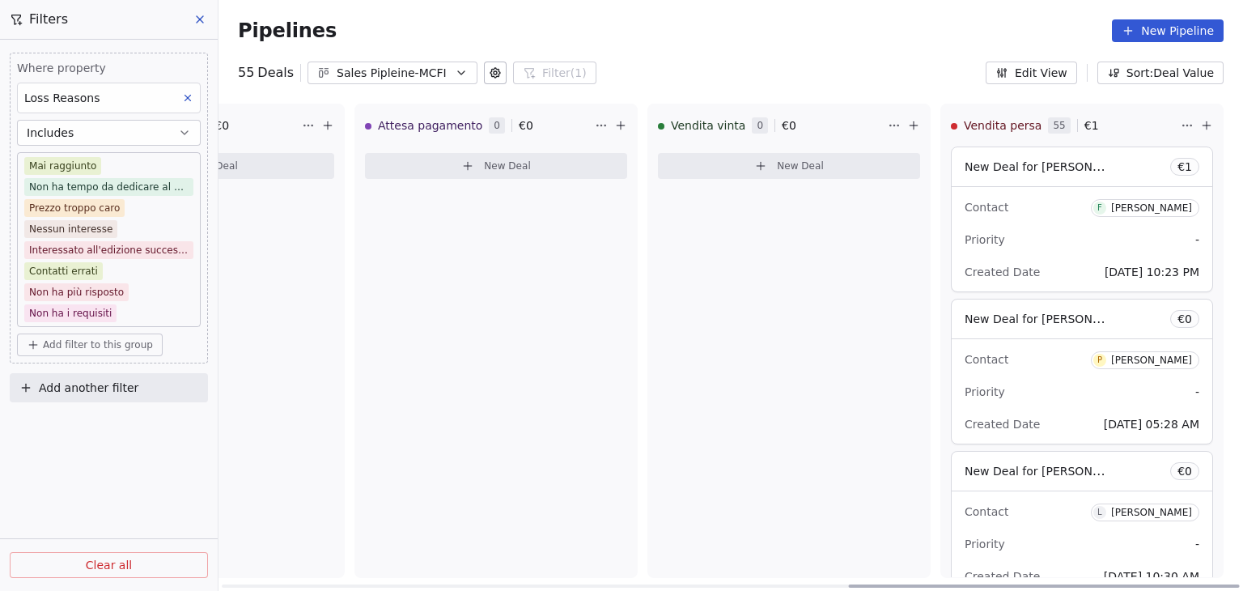
click at [1184, 125] on html "Metaskill Contacts People Marketing Workflows Campaigns Metrics & Events Sales …" at bounding box center [621, 295] width 1243 height 591
click at [913, 87] on html "Metaskill Contacts People Marketing Workflows Campaigns Metrics & Events Sales …" at bounding box center [621, 295] width 1243 height 591
click at [458, 76] on icon "button" at bounding box center [461, 72] width 13 height 13
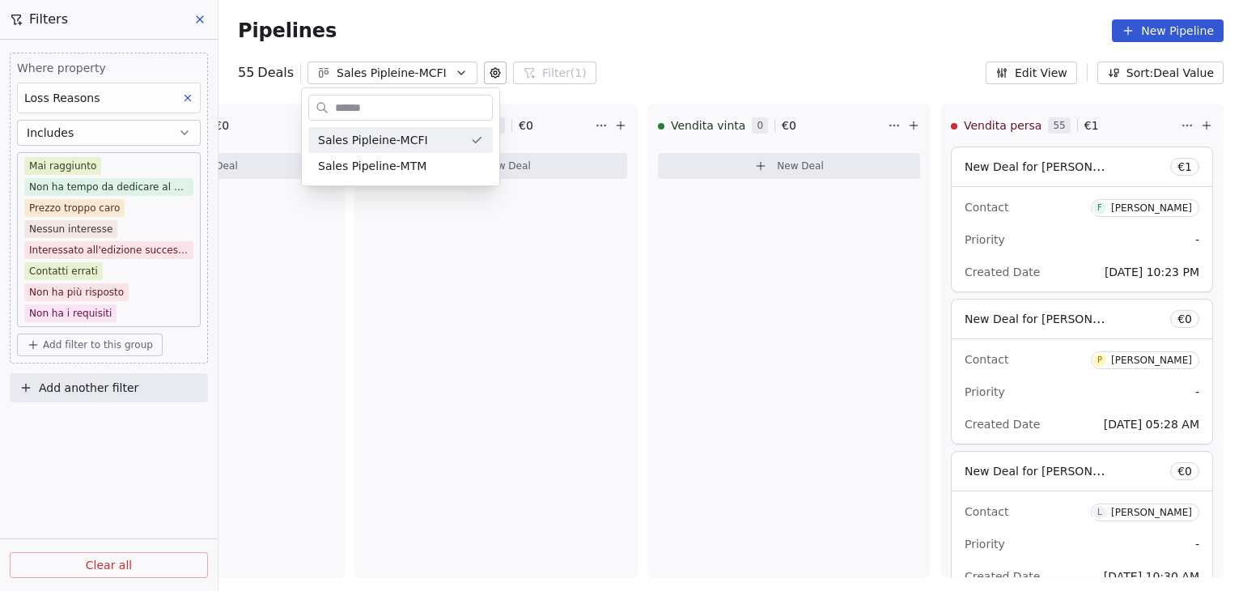
click at [797, 59] on html "Metaskill Contacts People Marketing Workflows Campaigns Metrics & Events Sales …" at bounding box center [621, 295] width 1243 height 591
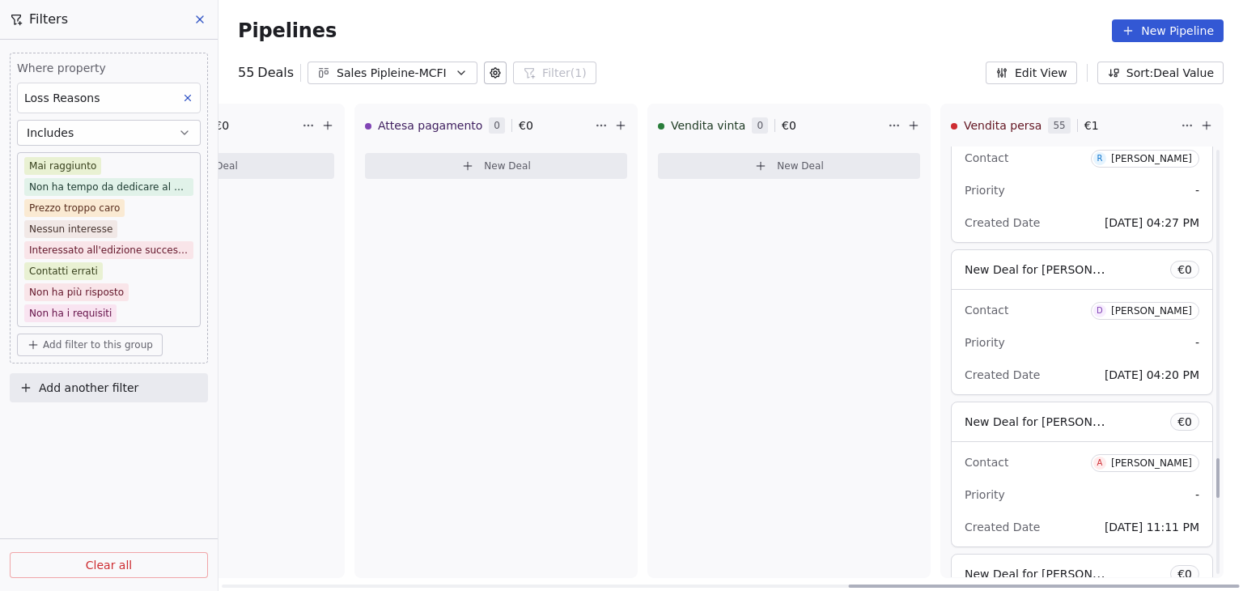
scroll to position [3353, 0]
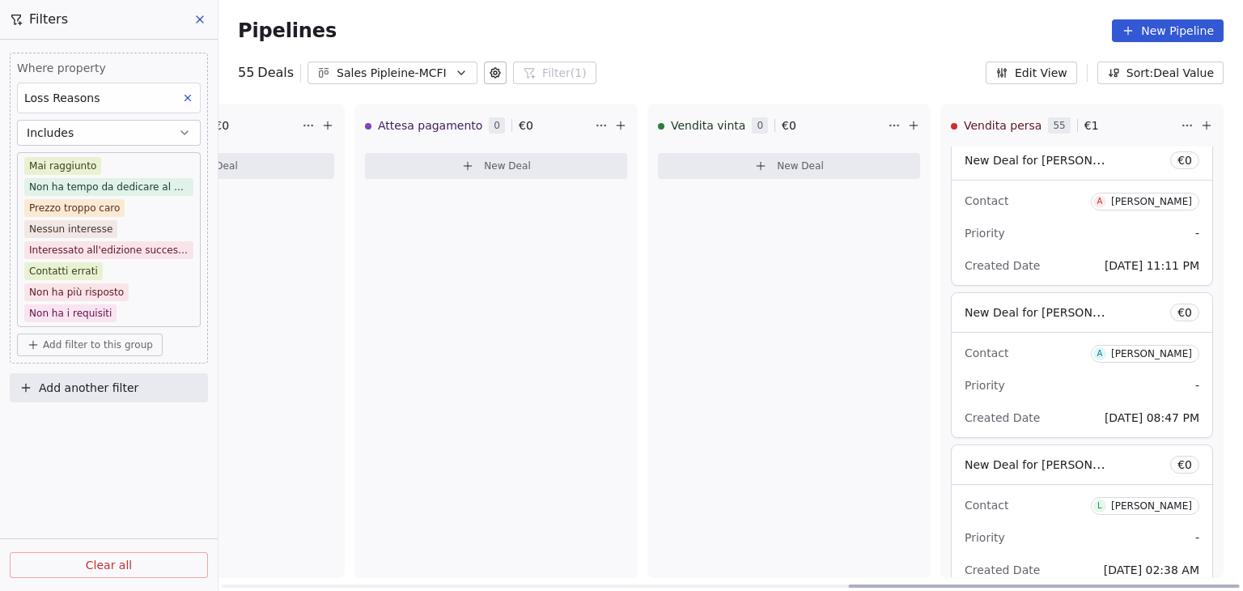
click at [1052, 227] on div "Priority -" at bounding box center [1081, 233] width 235 height 26
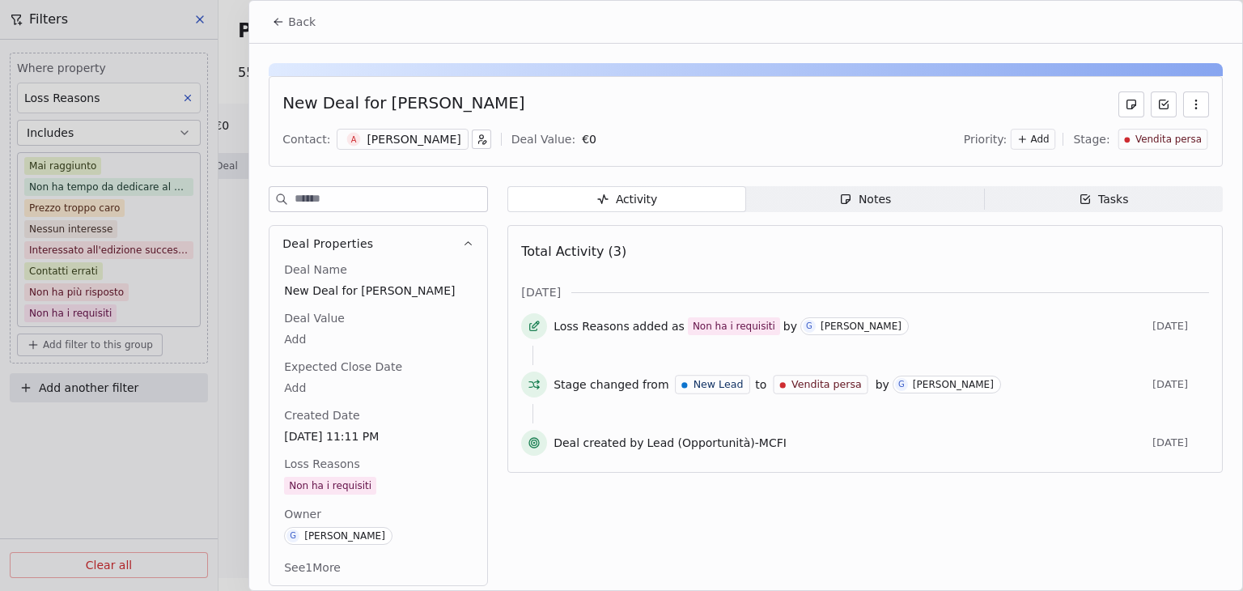
click at [284, 23] on icon at bounding box center [278, 21] width 13 height 13
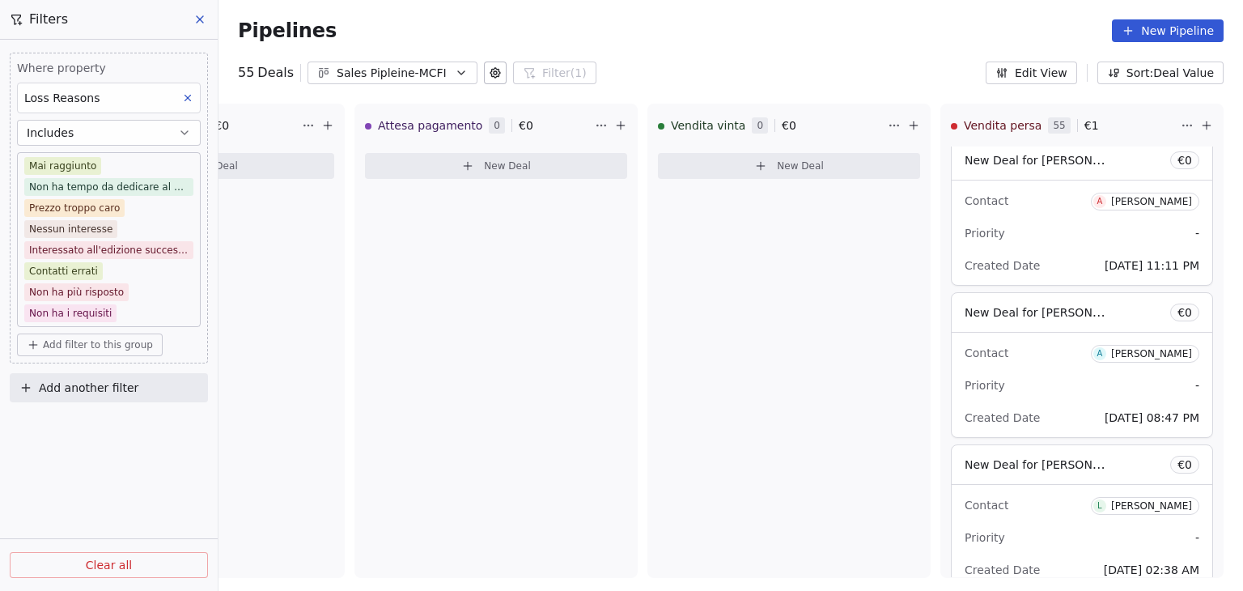
click at [195, 13] on icon at bounding box center [199, 19] width 13 height 13
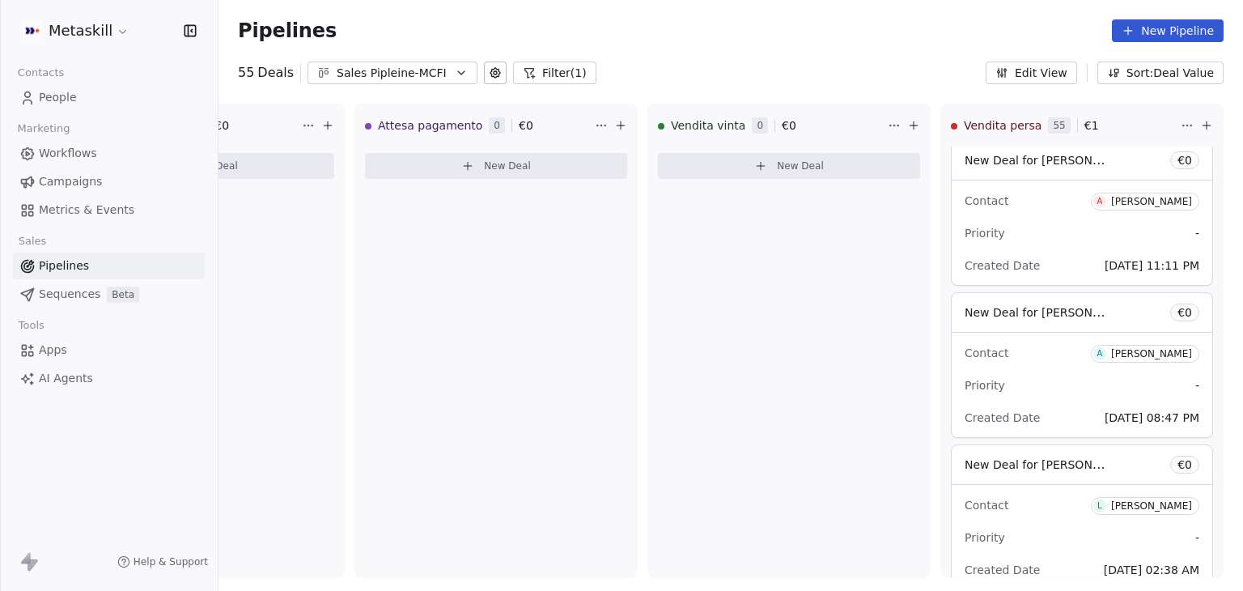
click at [556, 78] on button "Filter (1)" at bounding box center [554, 72] width 83 height 23
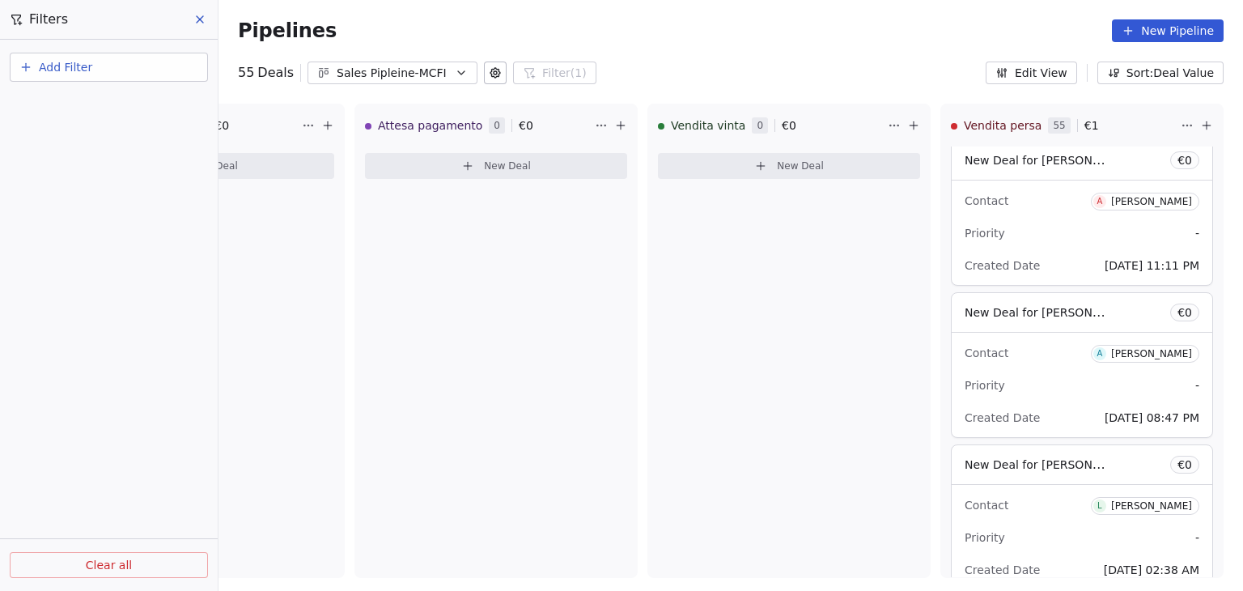
click at [153, 562] on button "Clear all" at bounding box center [109, 565] width 198 height 26
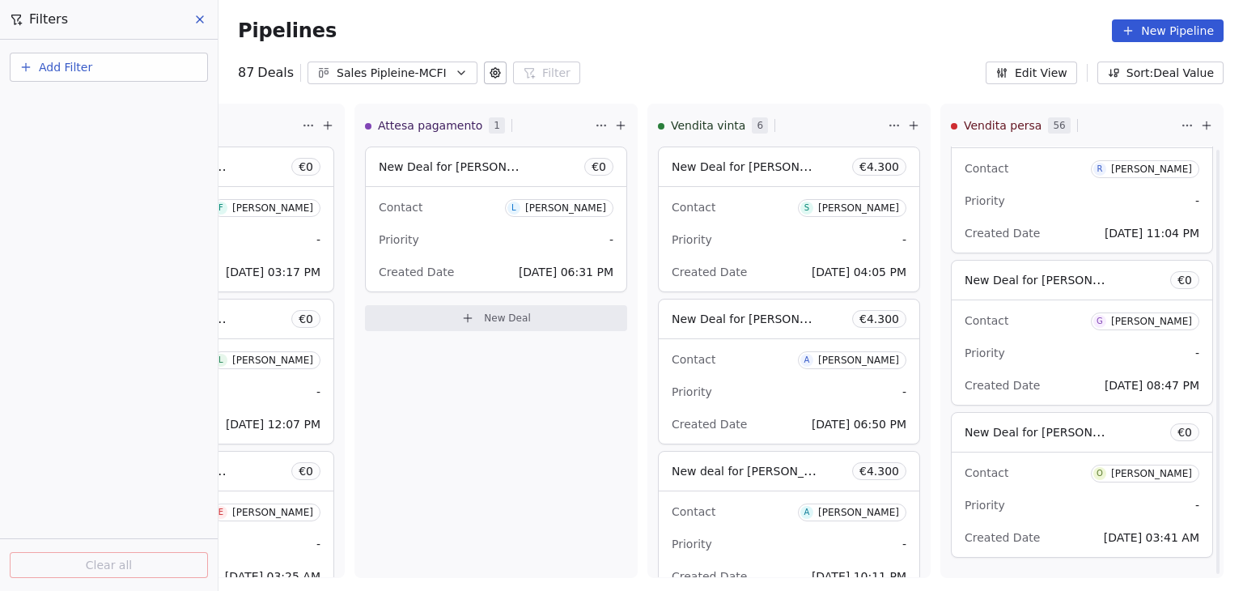
scroll to position [2463, 0]
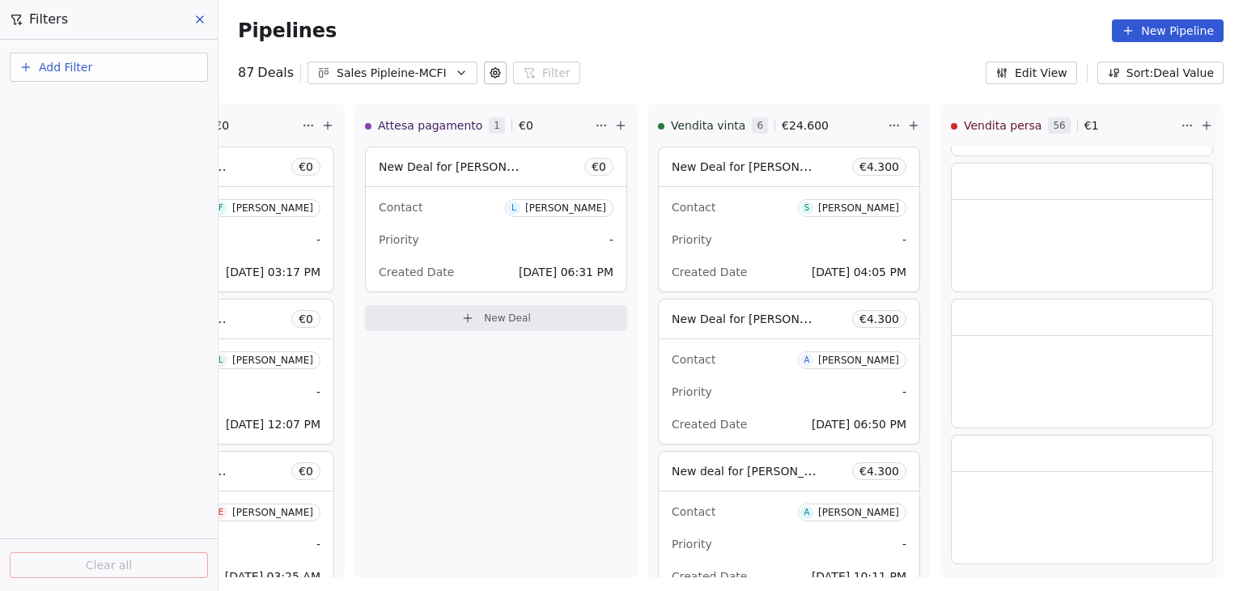
click at [193, 17] on icon at bounding box center [199, 19] width 13 height 13
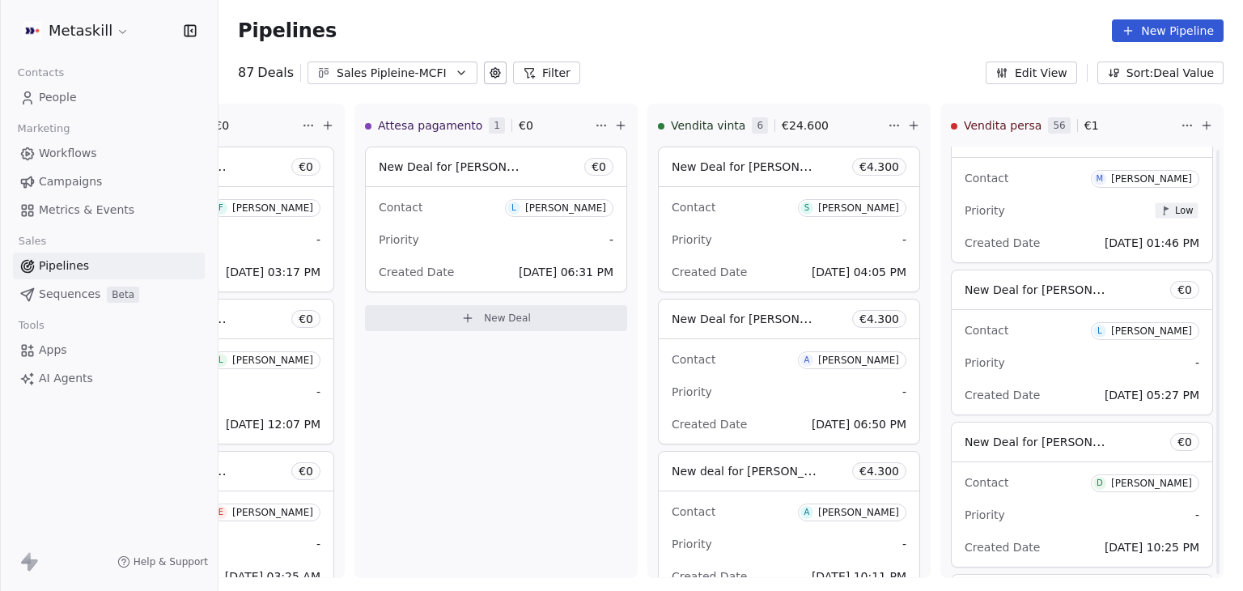
scroll to position [3353, 0]
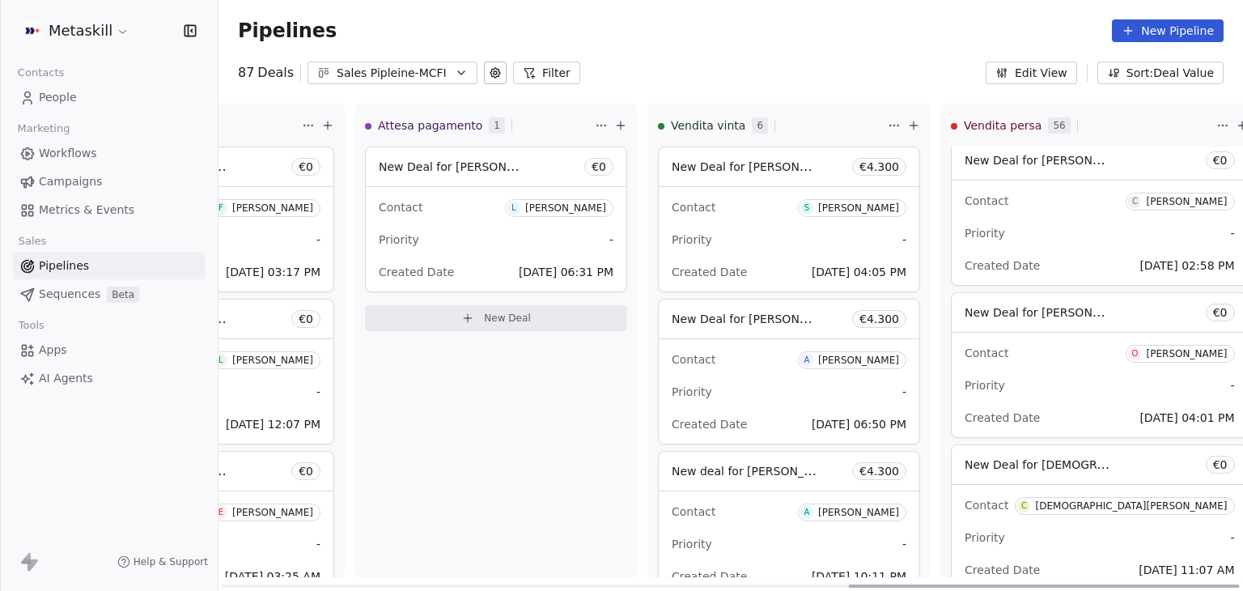
drag, startPoint x: 909, startPoint y: 586, endPoint x: 973, endPoint y: 587, distance: 63.9
click at [973, 587] on div at bounding box center [1044, 585] width 391 height 3
click at [977, 121] on span "Vendita persa" at bounding box center [1003, 125] width 78 height 16
click at [61, 30] on html "Metaskill Contacts People Marketing Workflows Campaigns Metrics & Events Sales …" at bounding box center [621, 295] width 1243 height 591
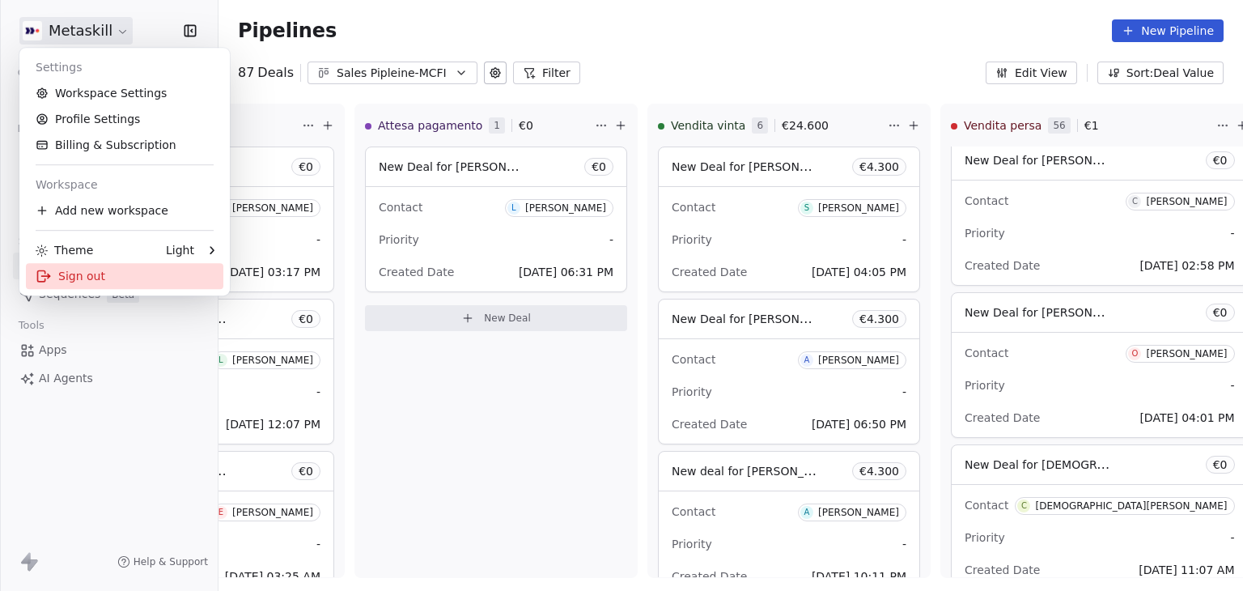
click at [95, 286] on div "Sign out" at bounding box center [124, 276] width 197 height 26
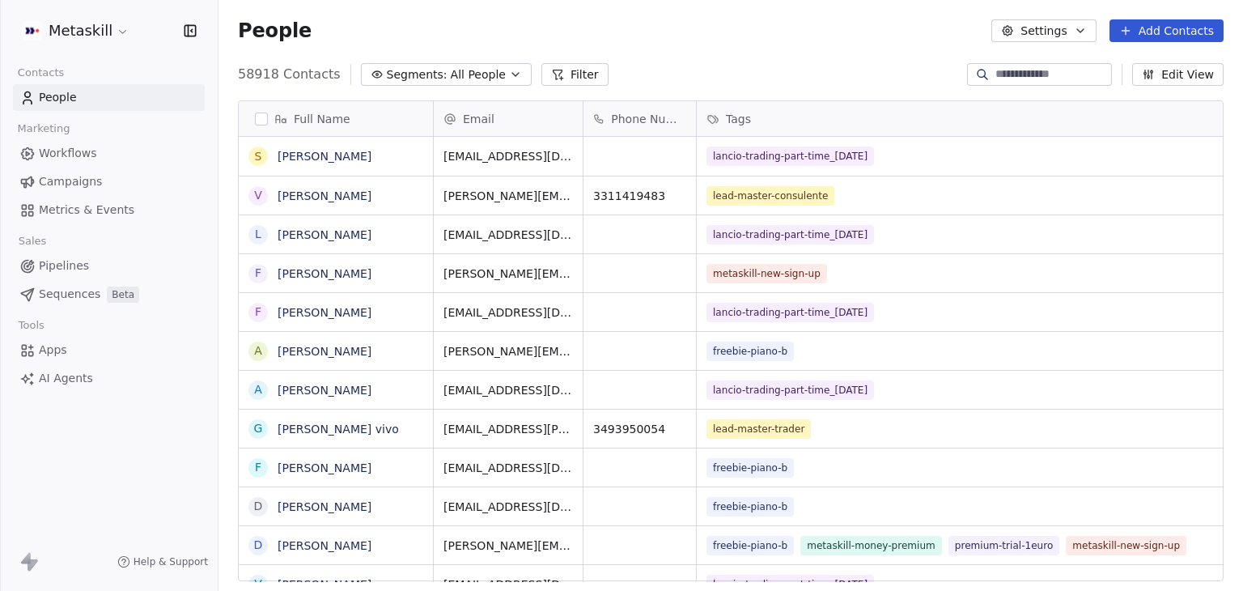
scroll to position [507, 1011]
click at [61, 266] on span "Pipelines" at bounding box center [64, 265] width 50 height 17
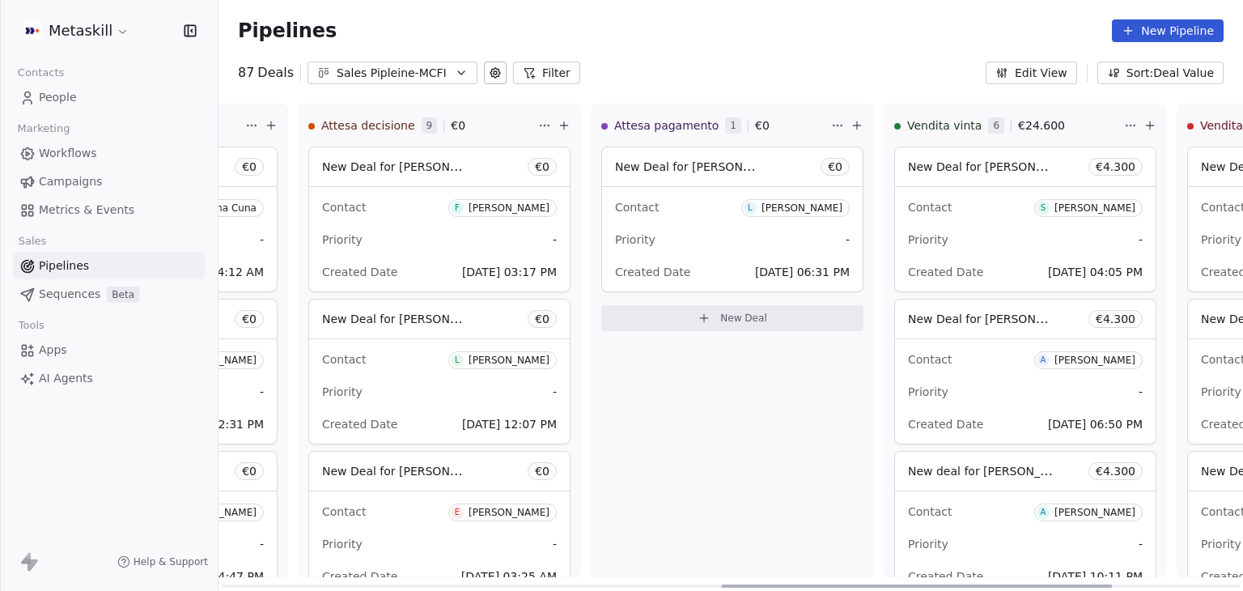
scroll to position [0, 1641]
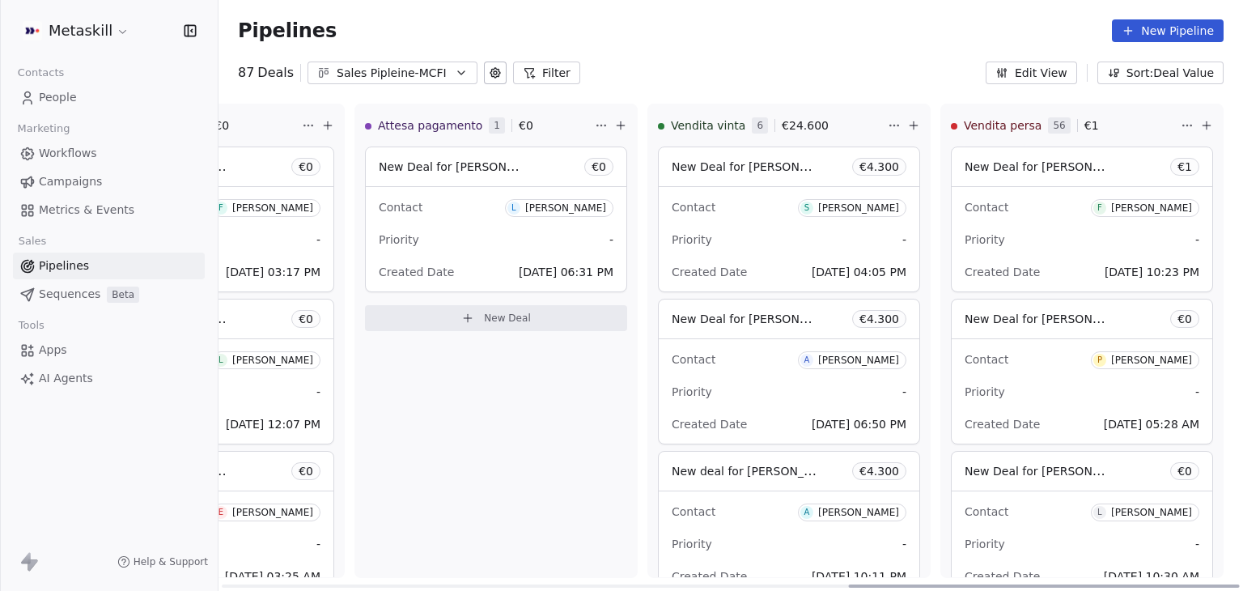
drag, startPoint x: 557, startPoint y: 584, endPoint x: 1242, endPoint y: 580, distance: 685.4
click at [1240, 584] on div at bounding box center [1044, 585] width 391 height 3
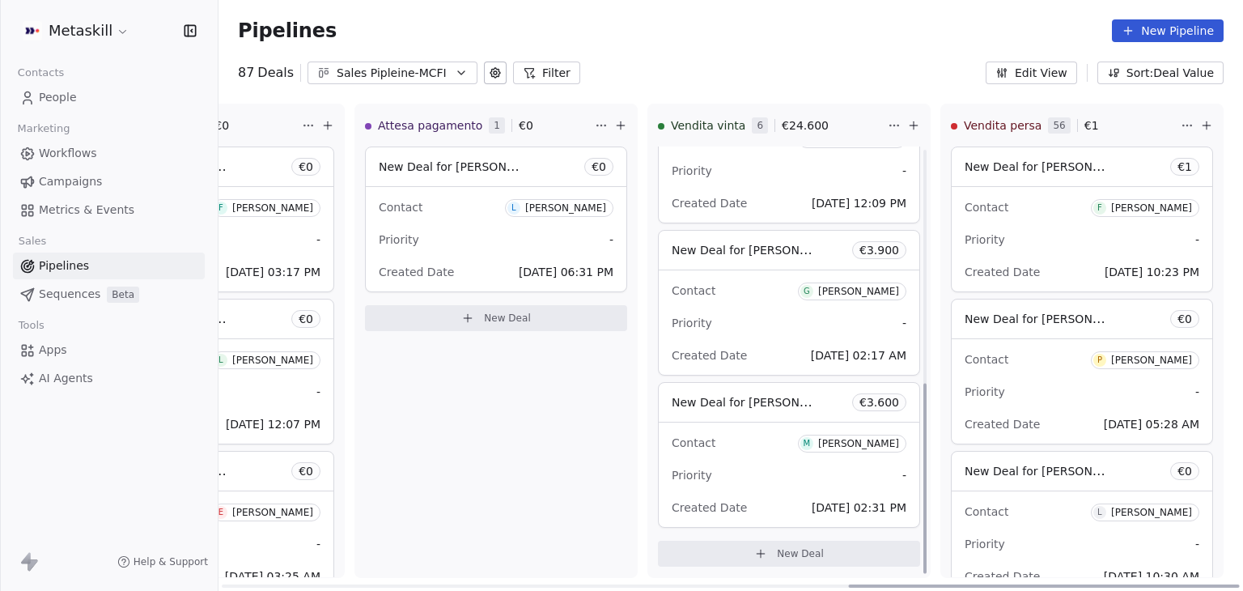
scroll to position [528, 0]
click at [426, 66] on div "Sales Pipleine-MCFI" at bounding box center [393, 73] width 112 height 17
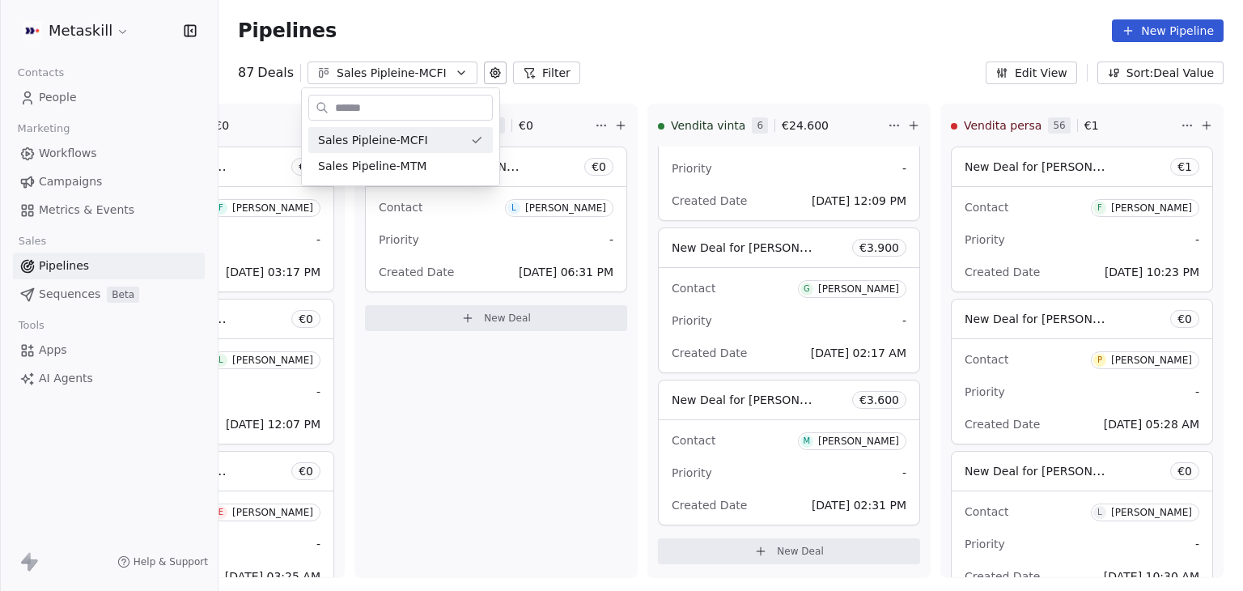
click at [663, 39] on html "Metaskill Contacts People Marketing Workflows Campaigns Metrics & Events Sales …" at bounding box center [621, 295] width 1243 height 591
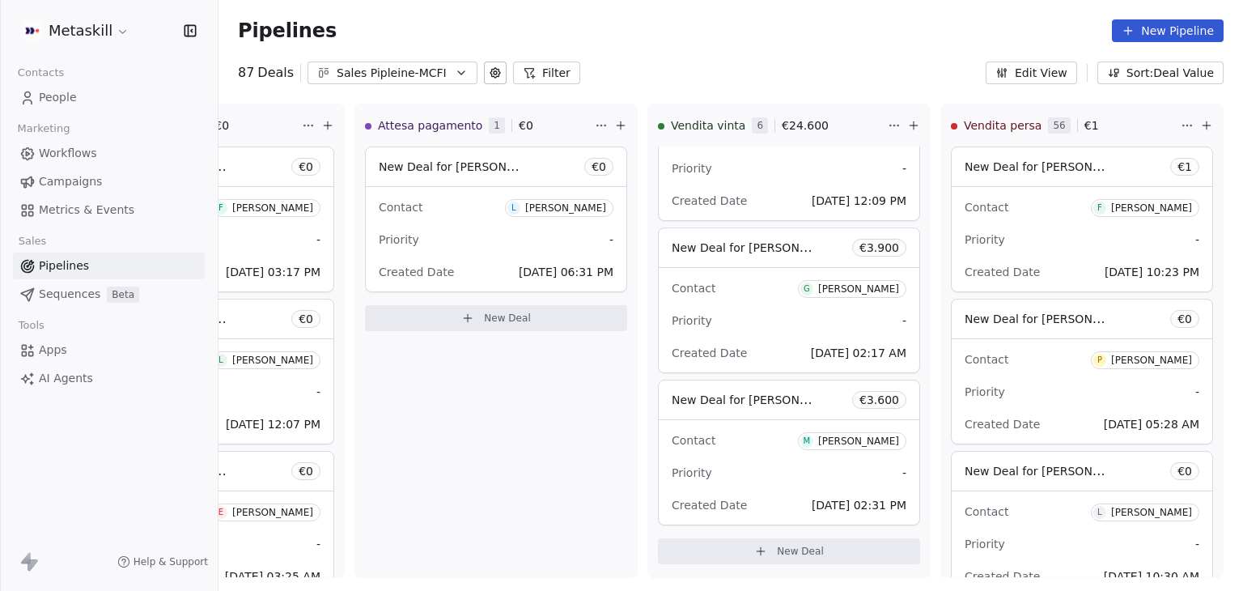
click at [58, 104] on span "People" at bounding box center [58, 97] width 38 height 17
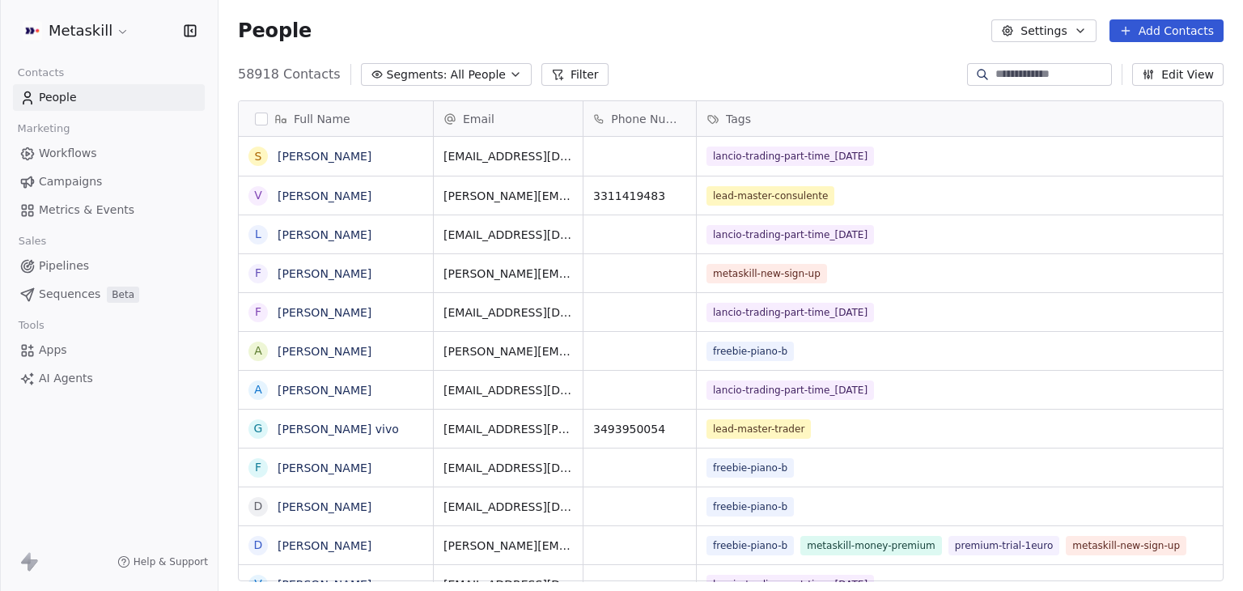
scroll to position [507, 1011]
click at [105, 29] on html "Metaskill Contacts People Marketing Workflows Campaigns Metrics & Events Sales …" at bounding box center [621, 295] width 1243 height 591
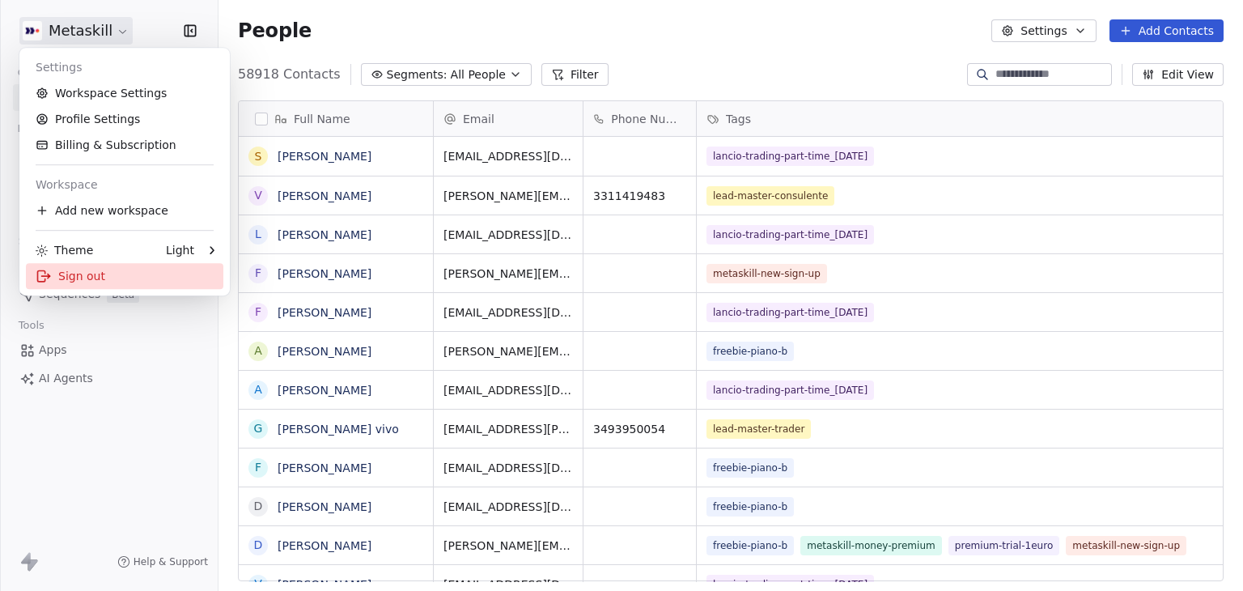
click at [119, 263] on div "Sign out" at bounding box center [124, 276] width 197 height 26
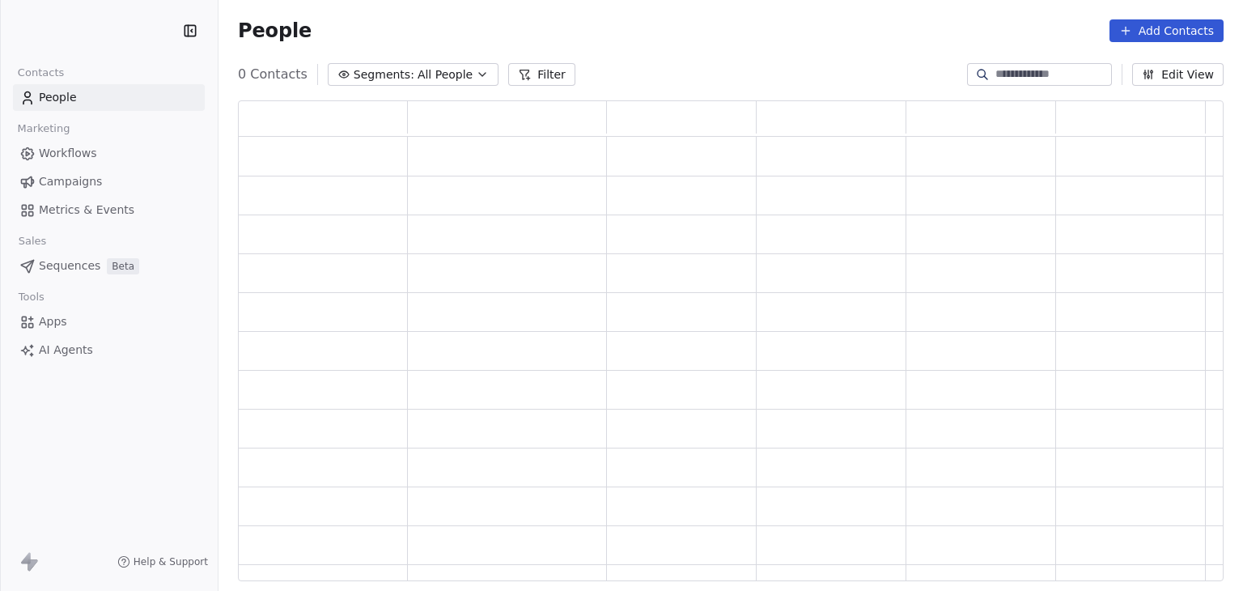
scroll to position [468, 973]
